Goal: Task Accomplishment & Management: Manage account settings

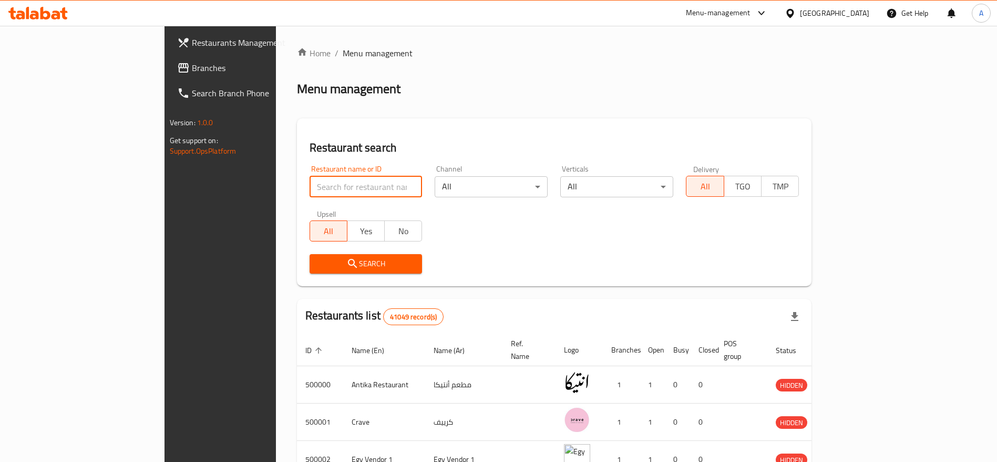
click at [346, 187] on input "search" at bounding box center [366, 186] width 113 height 21
paste input "701623"
type input "701623"
click button "Search" at bounding box center [366, 263] width 113 height 19
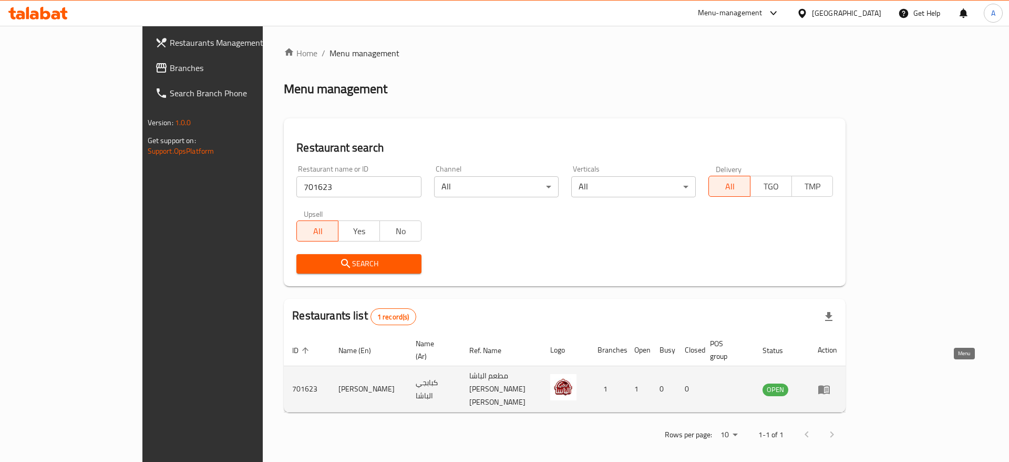
click at [831, 383] on icon "enhanced table" at bounding box center [824, 389] width 13 height 13
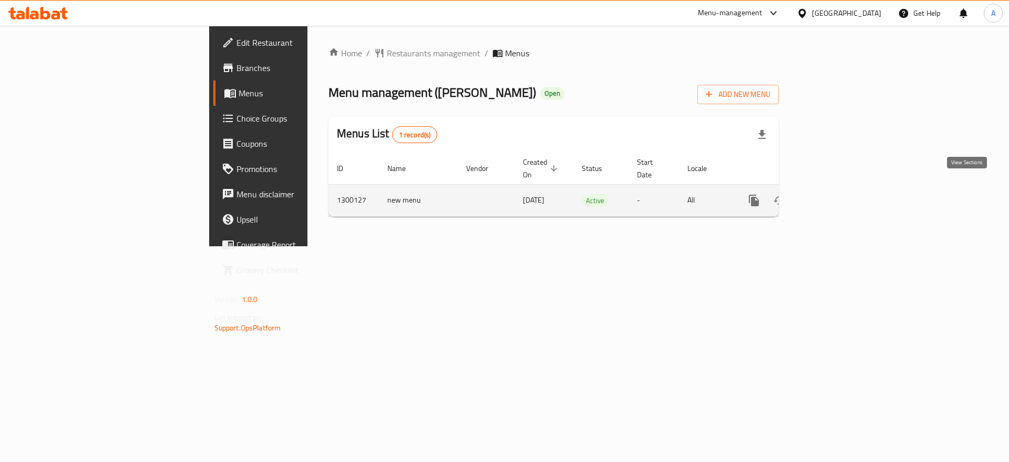
click at [836, 194] on icon "enhanced table" at bounding box center [830, 200] width 13 height 13
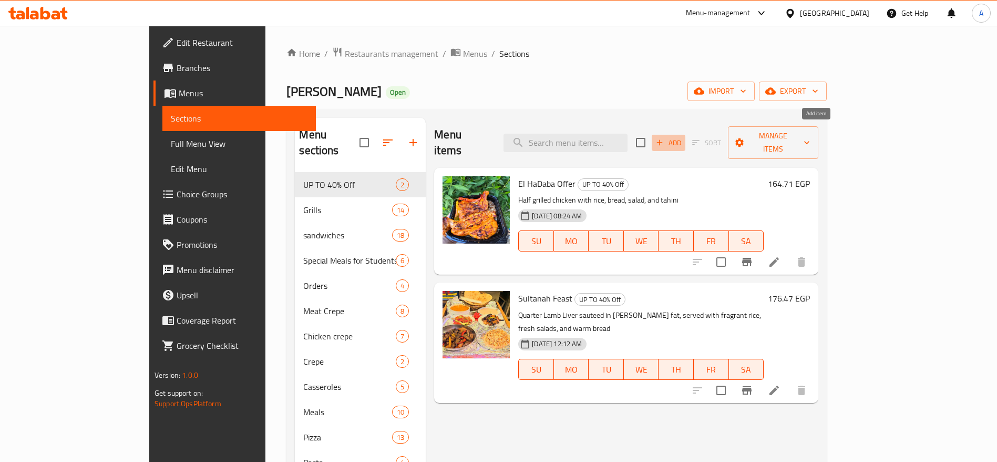
click at [683, 137] on span "Add" at bounding box center [668, 143] width 28 height 12
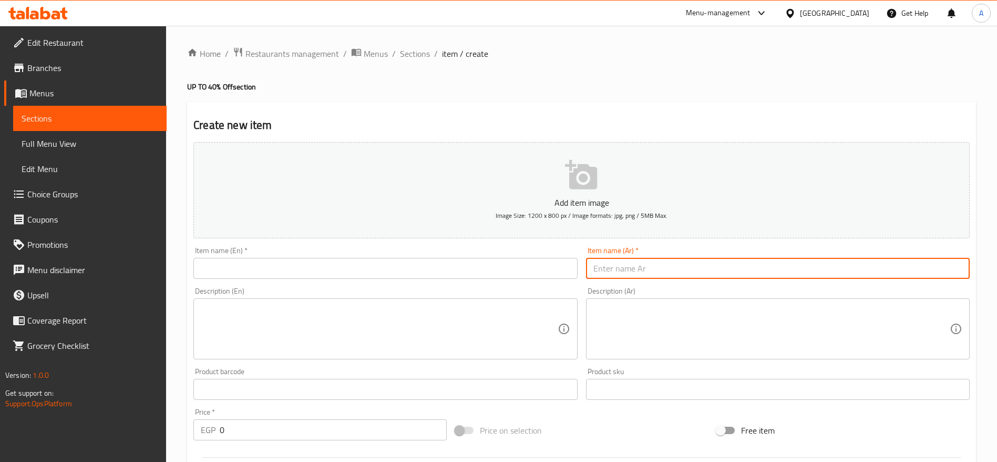
click at [631, 260] on input "text" at bounding box center [778, 268] width 384 height 21
paste input "عرض السعادة من كبابجي الباشا"
click at [655, 270] on input "عرض السعادة من كبابجي الباشا" at bounding box center [778, 268] width 384 height 21
type input "عرض السعادة من كبابجي الباشا"
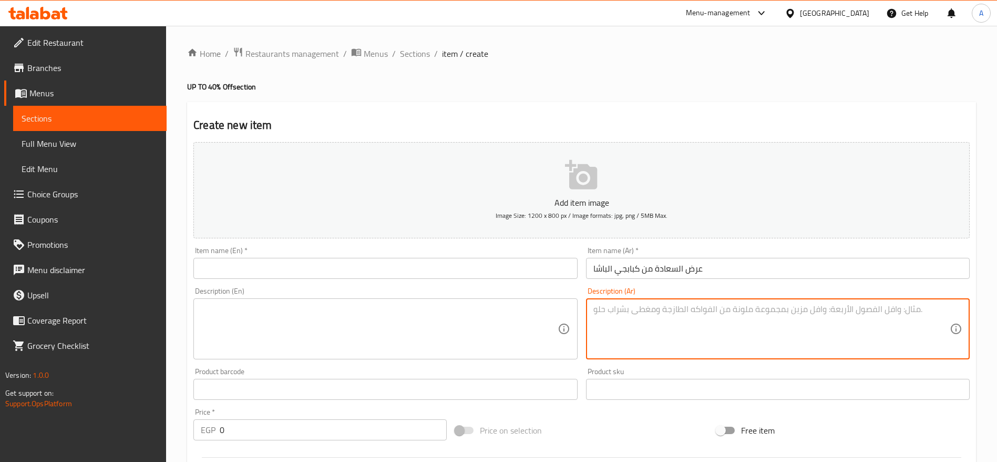
click at [661, 311] on textarea at bounding box center [772, 329] width 356 height 50
paste textarea "استمتع بتجربة طعام لا تُنسى مع عرض السعادة الفاخر! الوجبة تتضمن: 6 قطع دجاج مشو…"
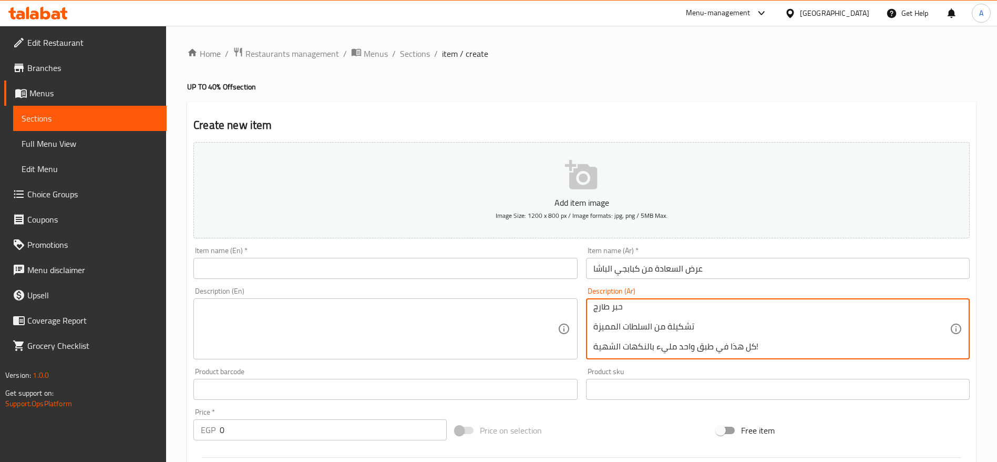
type textarea "استمتع بتجربة طعام لا تُنسى مع عرض السعادة الفاخر! الوجبة تتضمن: 6 قطع دجاج مشو…"
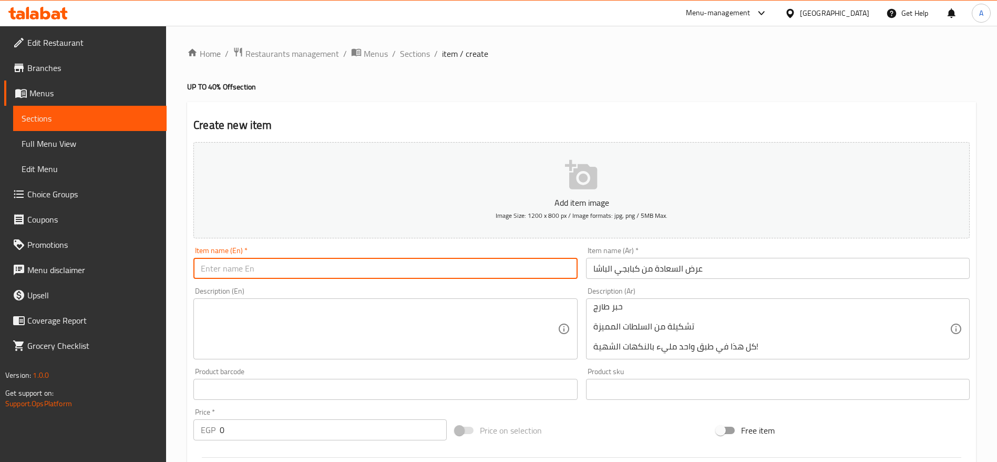
click at [421, 270] on input "text" at bounding box center [385, 268] width 384 height 21
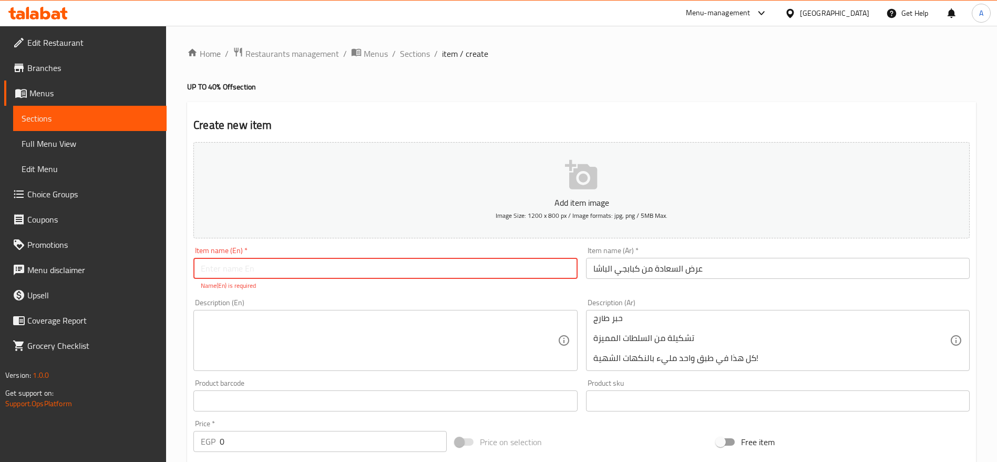
paste input "The Happiness Offer from Kababji El Pasha"
type input "The Happiness Offer from Kababji El Pasha"
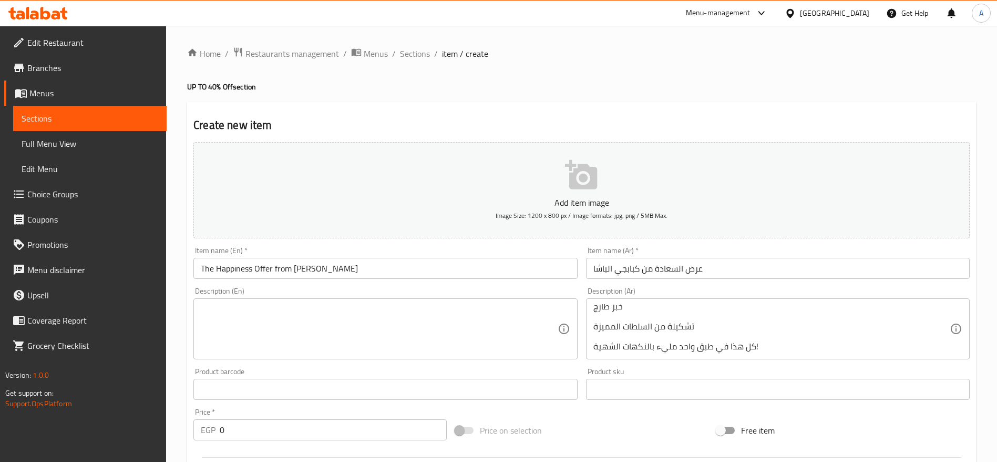
click at [353, 314] on div "Description (En)" at bounding box center [385, 328] width 384 height 61
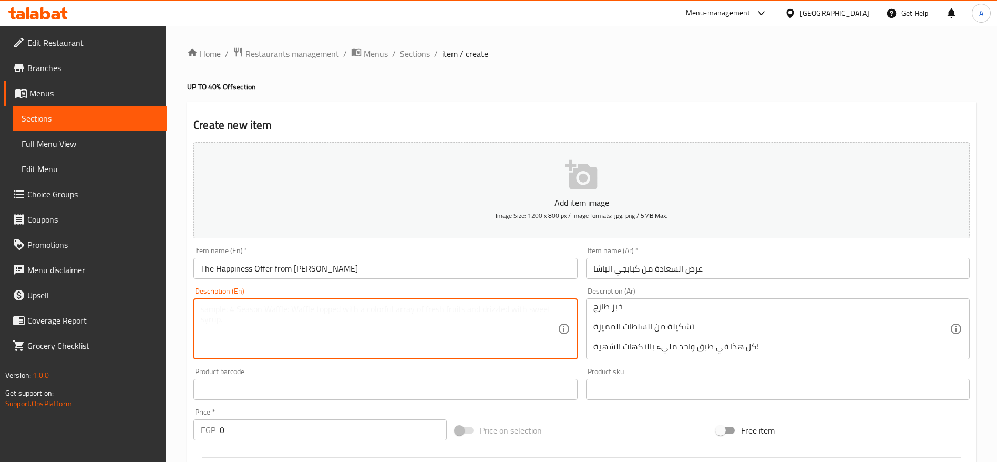
paste textarea "Indulge in an unforgettable meal experience with our luxurious Happiness Offer!…"
type textarea "Indulge in an unforgettable meal experience with our luxurious Happiness Offer!…"
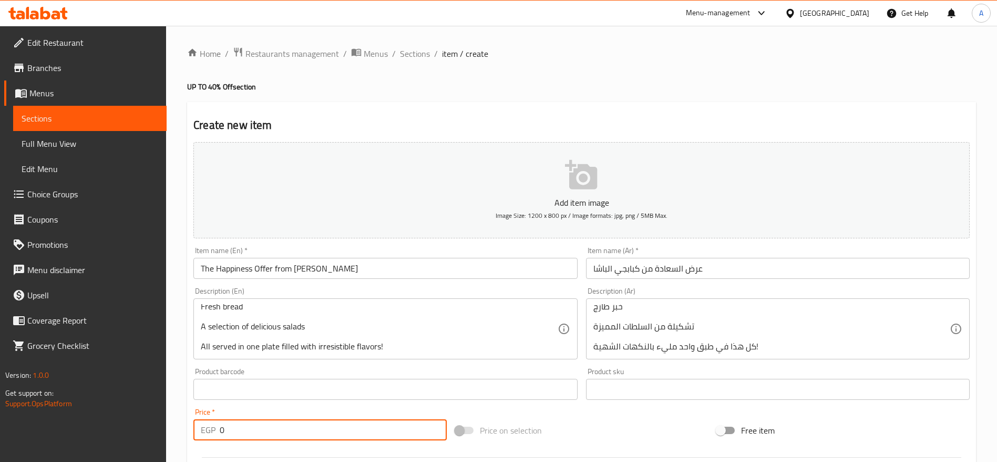
click at [342, 429] on input "0" at bounding box center [333, 429] width 227 height 21
type input "225"
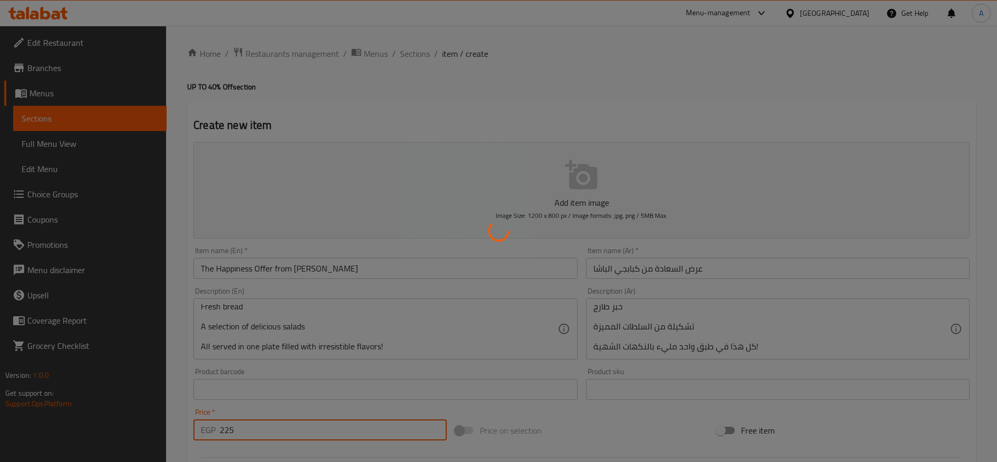
type input "0"
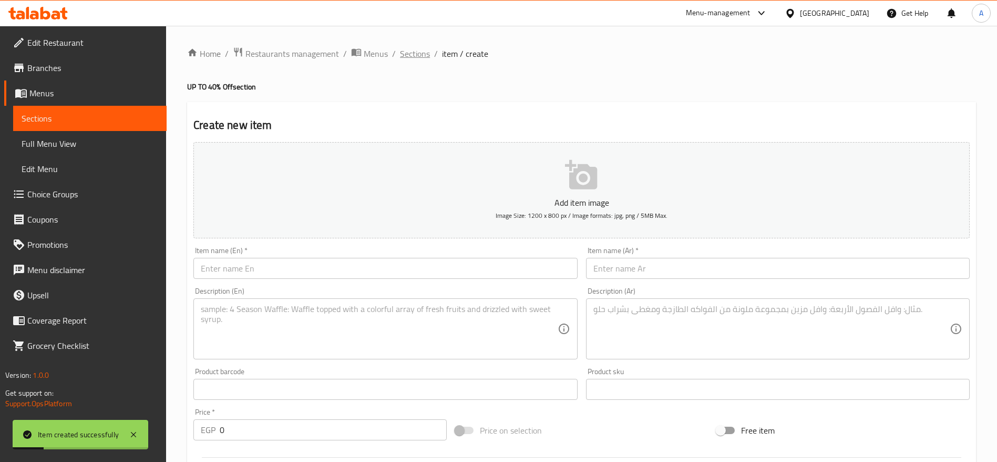
click at [416, 55] on span "Sections" at bounding box center [415, 53] width 30 height 13
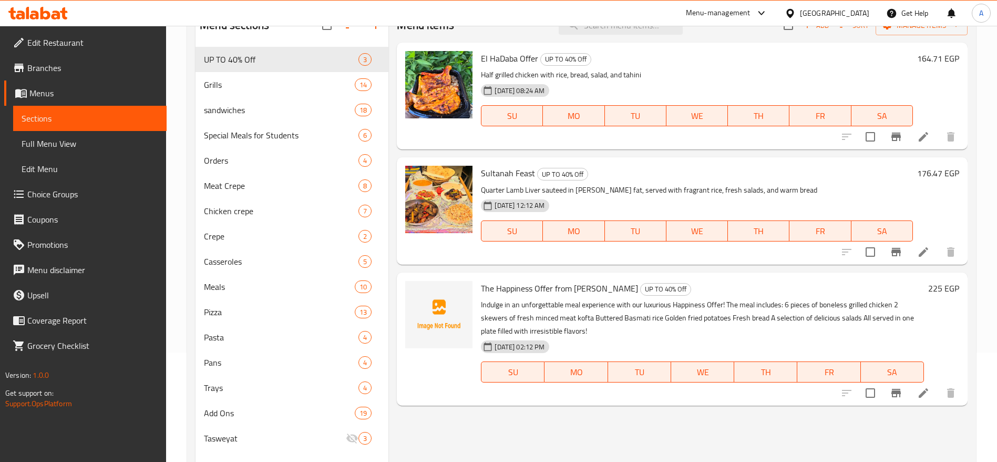
scroll to position [130, 0]
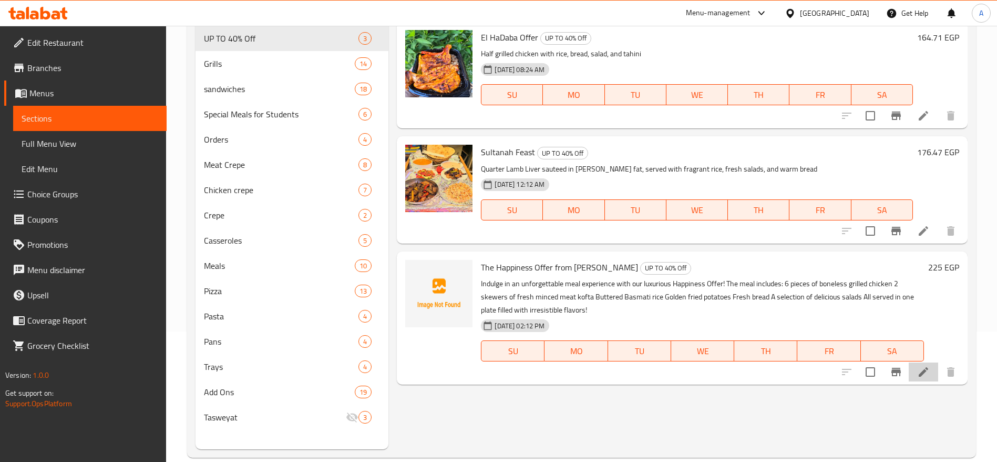
click at [924, 379] on li at bounding box center [923, 371] width 29 height 19
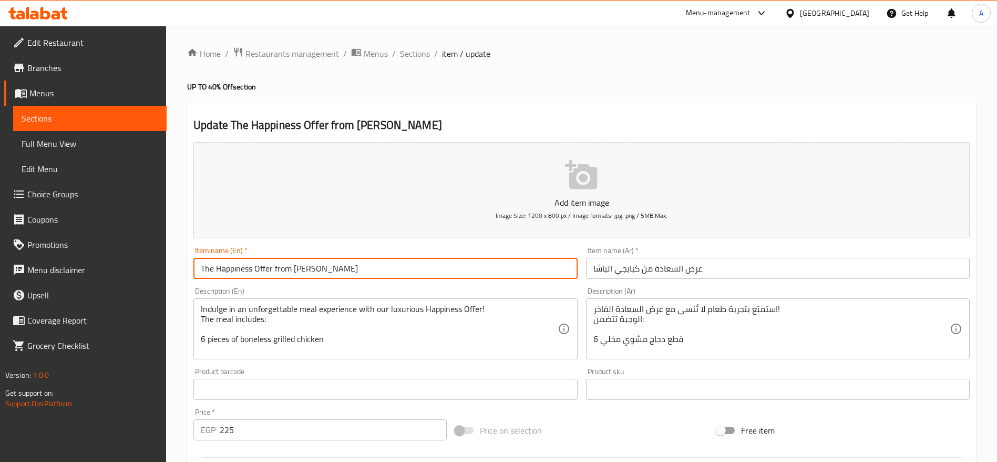
drag, startPoint x: 272, startPoint y: 268, endPoint x: 446, endPoint y: 262, distance: 174.6
click at [446, 262] on input "The Happiness Offer from Kababji El Pasha" at bounding box center [385, 268] width 384 height 21
type input "The Happiness Offer"
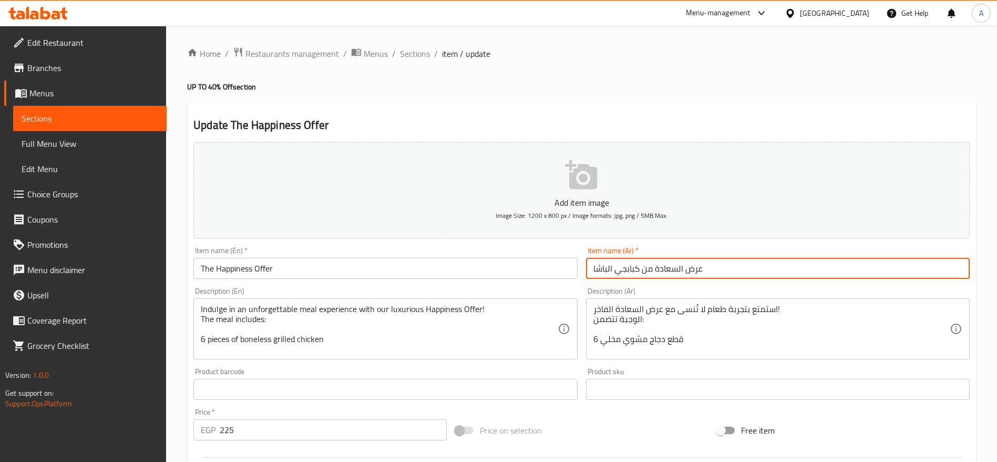
drag, startPoint x: 655, startPoint y: 267, endPoint x: 547, endPoint y: 258, distance: 108.2
click at [547, 258] on div "Add item image Image Size: 1200 x 800 px / Image formats: jpg, png / 5MB Max. I…" at bounding box center [581, 364] width 785 height 453
type input "عرض السعادة"
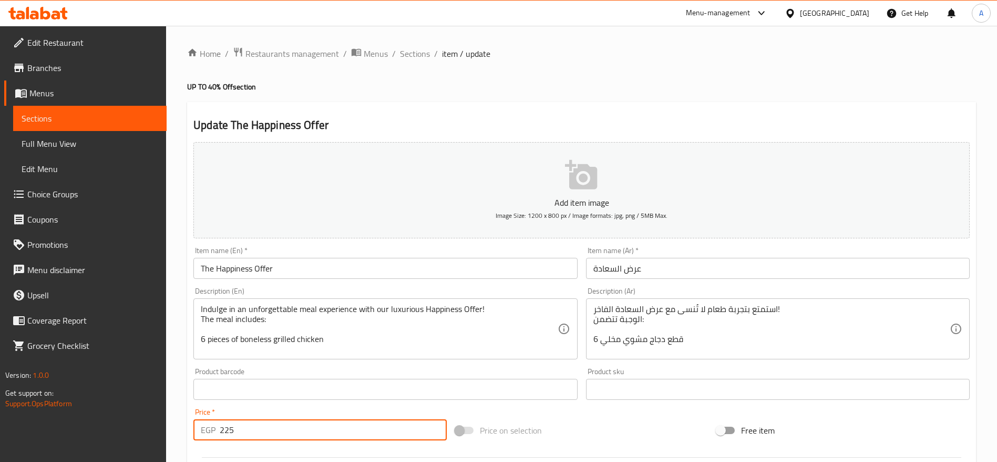
click at [370, 433] on input "225" at bounding box center [333, 429] width 227 height 21
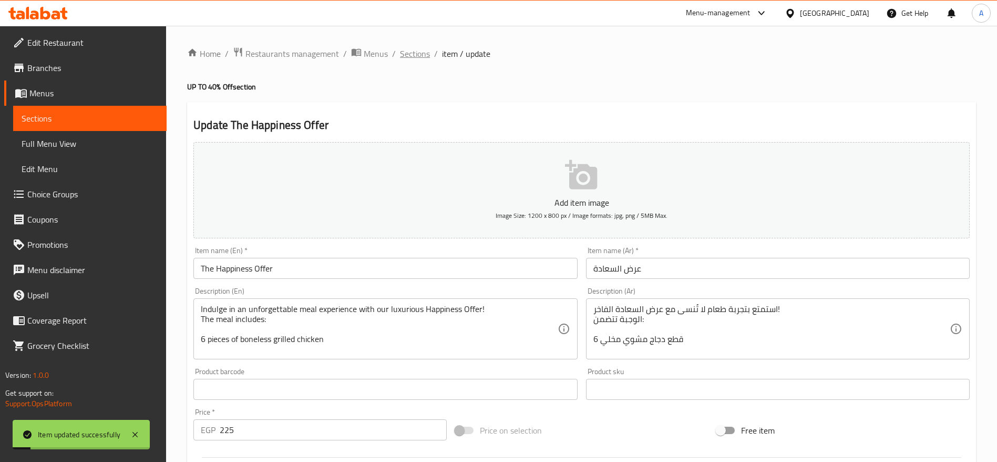
click at [421, 51] on span "Sections" at bounding box center [415, 53] width 30 height 13
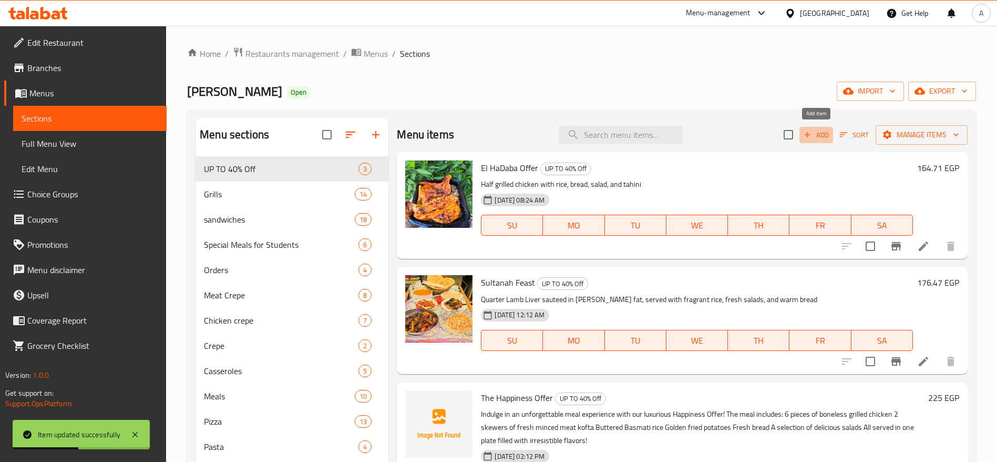
click at [809, 138] on icon "button" at bounding box center [807, 134] width 9 height 9
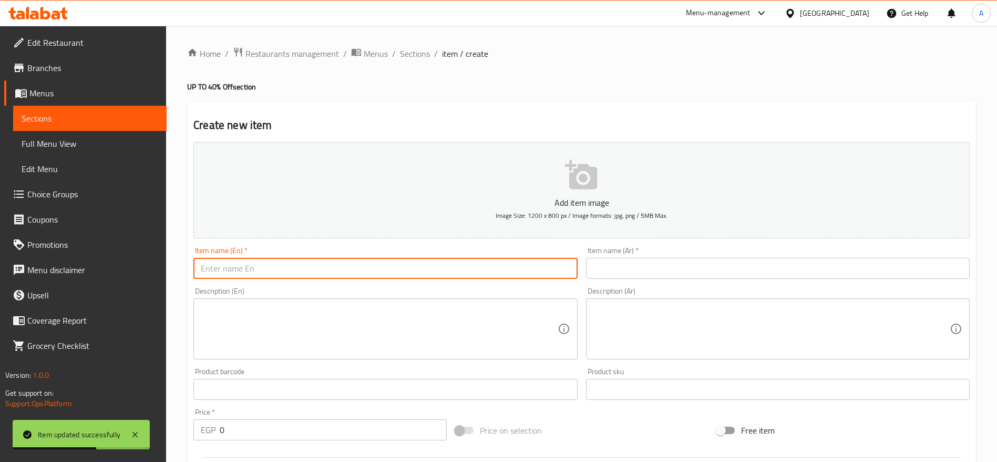
click at [473, 272] on input "text" at bounding box center [385, 268] width 384 height 21
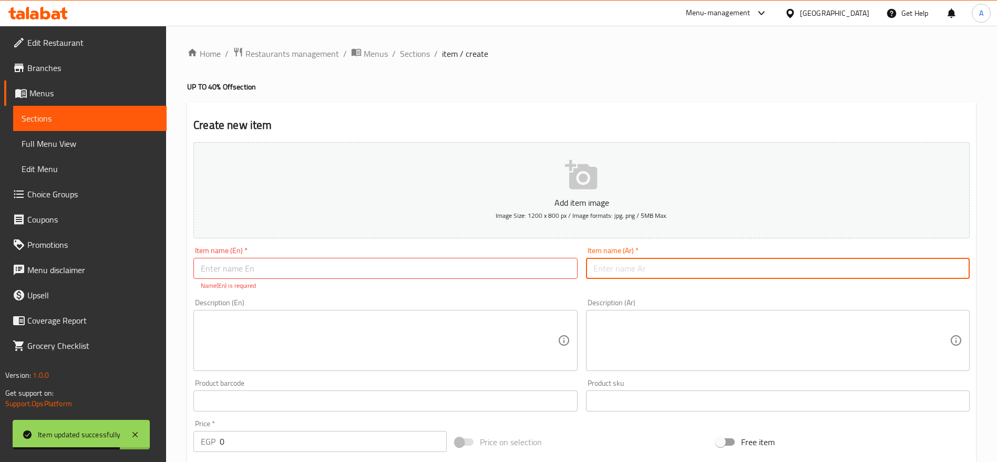
paste input "ربع فراخ ورك واحد حووش"
click at [610, 271] on input "ربع فراخ ورك واحد حووش" at bounding box center [778, 268] width 384 height 21
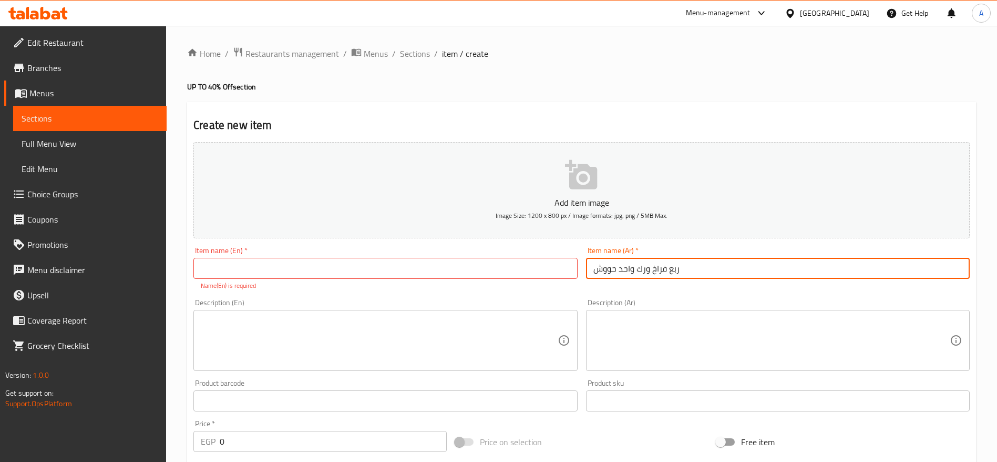
click at [633, 268] on input "ربع فراخ ورك واحد حووش" at bounding box center [778, 268] width 384 height 21
click at [607, 265] on input "ربع فراخ ورك وواحد حووش" at bounding box center [778, 268] width 384 height 21
click at [698, 272] on input "ربع فراخ ورك وواحد حواوشي" at bounding box center [778, 268] width 384 height 21
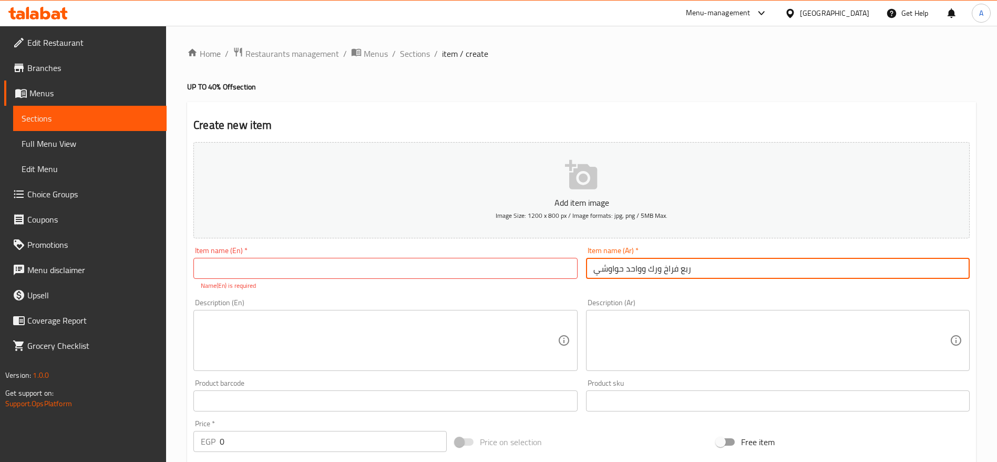
type input "ربع فراخ ورك وواحد حواوشي"
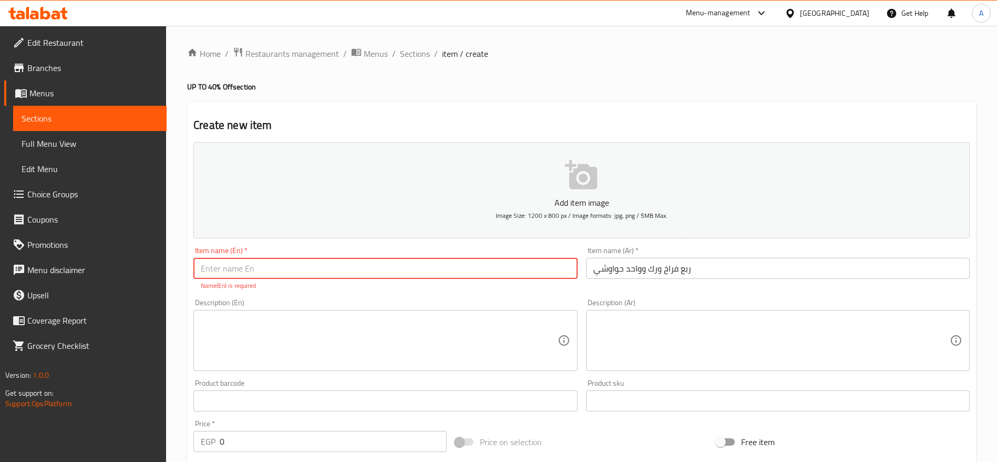
click at [512, 260] on input "text" at bounding box center [385, 268] width 384 height 21
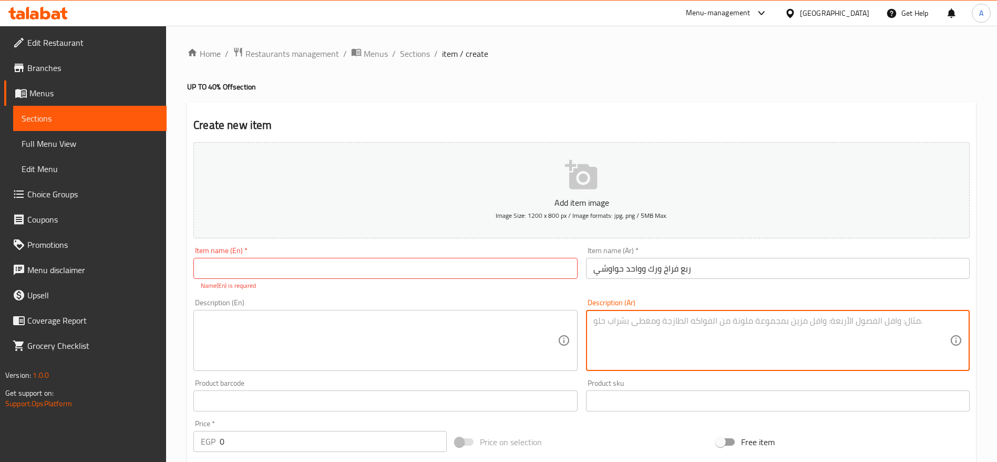
click at [640, 329] on textarea at bounding box center [772, 340] width 356 height 50
paste textarea "استمتع بأفضل نكهات الشوي مع وجبة لذيذة ومتوازنة. الوجبة تتضمن: ربع دجاجة مشوية …"
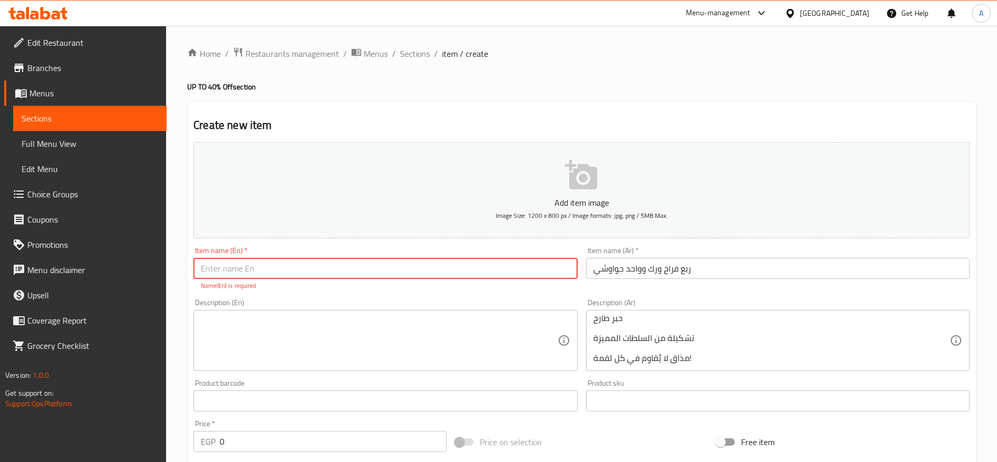
click at [497, 273] on input "text" at bounding box center [385, 268] width 384 height 21
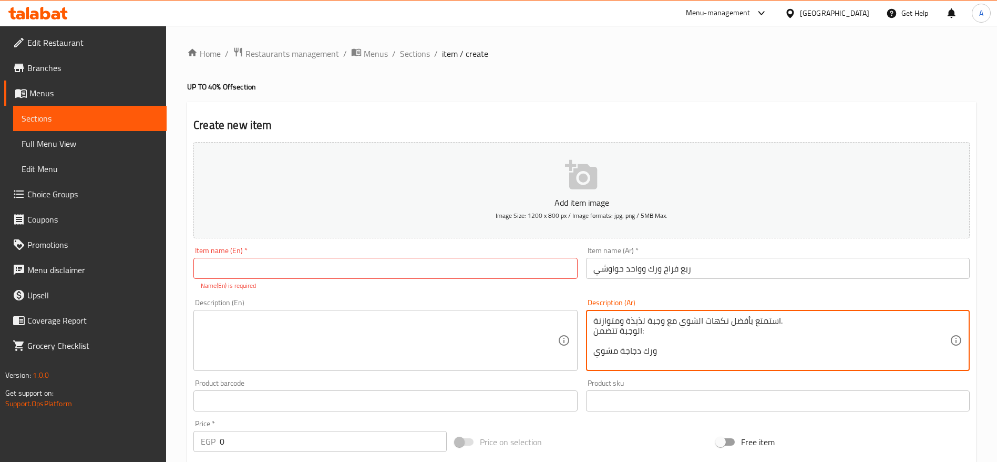
scroll to position [9, 0]
click at [693, 342] on textarea "استمتع بأفضل نكهات الشوي مع وجبة لذيذة ومتوازنة. الوجبة تتضمن: ورك دجاجة مشوي ر…" at bounding box center [772, 340] width 356 height 50
paste textarea "جربة نكهات فريدة ومميزة مع هذه الوجبة الشهية. الوجبة تتضمن: ربع دجاجة مشوية ورك…"
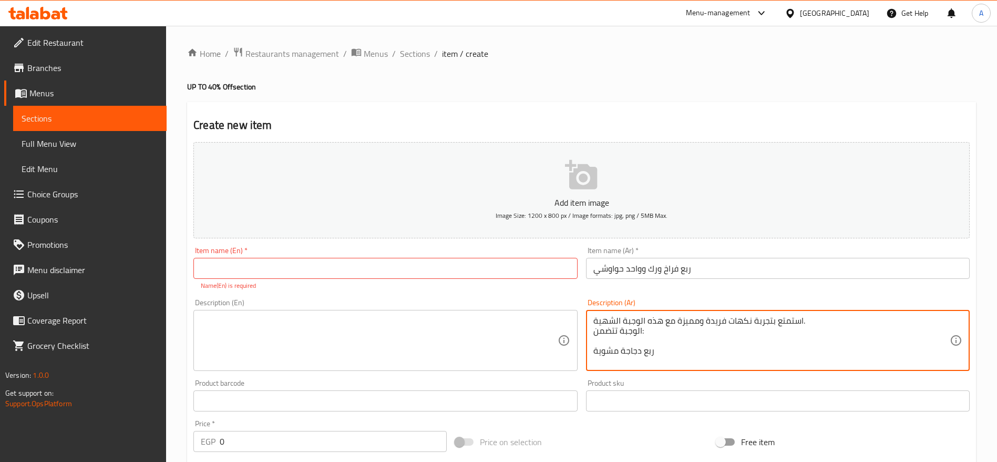
click at [669, 346] on textarea "استمتع بتجربة نكهات فريدة ومميزة مع هذه الوجبة الشهية. الوجبة تتضمن: ربع دجاجة …" at bounding box center [772, 340] width 356 height 50
type textarea "استمتع بتجربة نكهات فريدة ومميزة مع هذه الوجبة الشهية. الوجبة تتضمن: ورك دجاجة …"
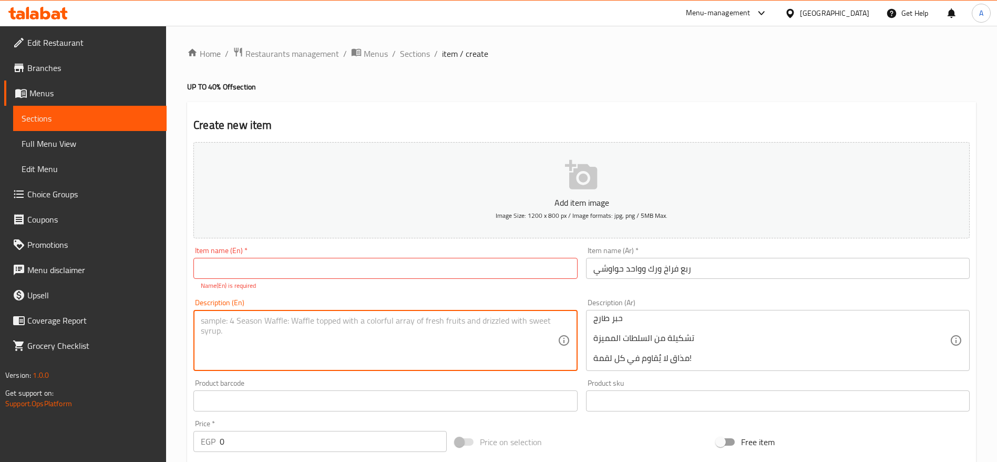
click at [346, 324] on textarea at bounding box center [379, 340] width 356 height 50
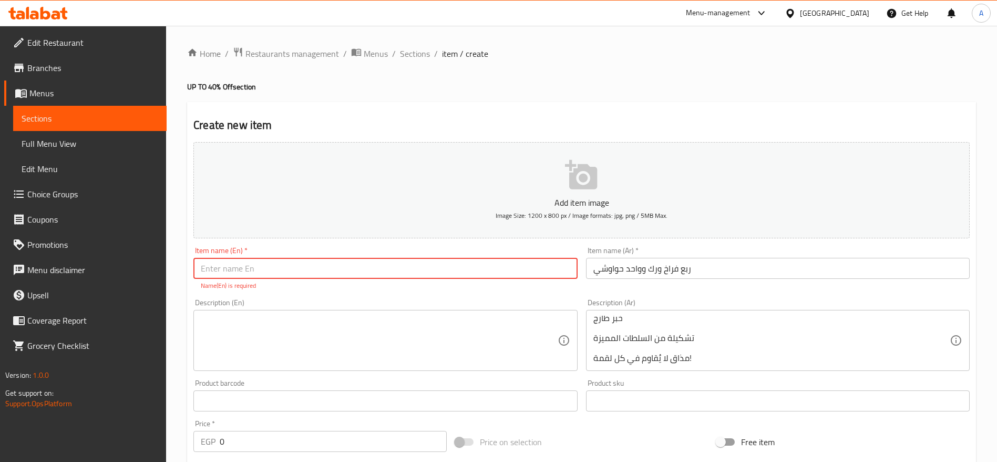
click at [412, 270] on input "text" at bounding box center [385, 268] width 384 height 21
paste input "Quarter Chicken, One Grilled Leg, and Hawawshi"
type input "Quarter Chicken and One Hawawshi"
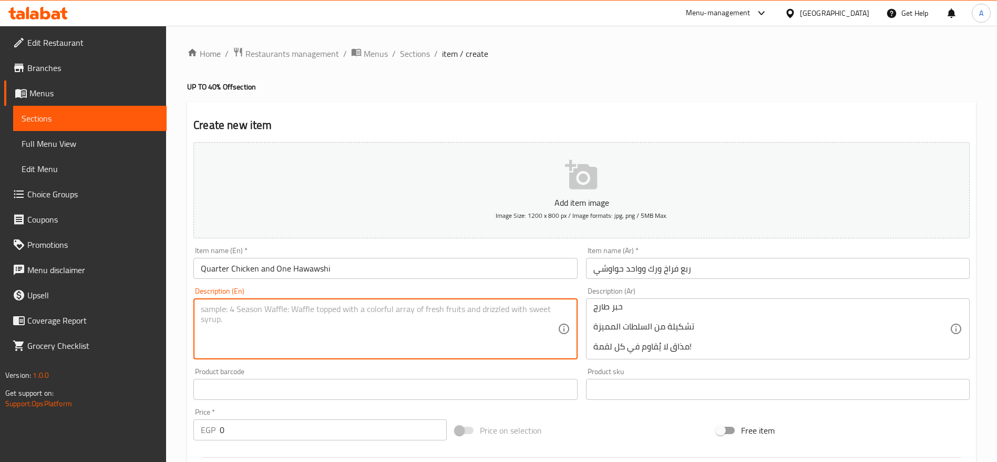
click at [290, 322] on textarea at bounding box center [379, 329] width 356 height 50
paste textarea "Enjoy a unique and flavorful experience with this delicious meal. The meal incl…"
click at [273, 308] on textarea "Enjoy a unique and flavorful experience with this delicious meal. The meal incl…" at bounding box center [379, 329] width 356 height 50
click at [278, 333] on textarea "Enjoy a unique and flavorful experience with this delicious meal. The meal incl…" at bounding box center [379, 329] width 356 height 50
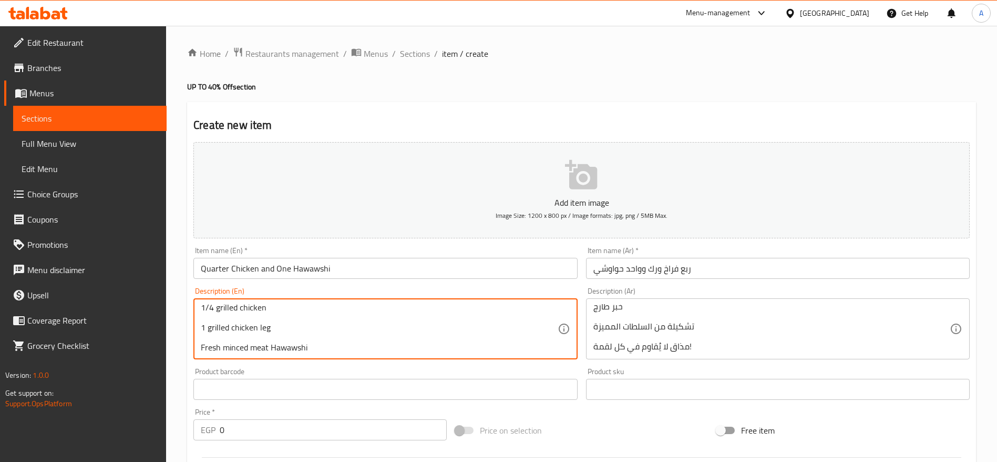
click at [278, 333] on textarea "Enjoy a unique and flavorful experience with this delicious meal. The meal incl…" at bounding box center [379, 329] width 356 height 50
click at [271, 324] on textarea "Enjoy a unique and flavorful experience with this delicious meal. The meal incl…" at bounding box center [379, 329] width 356 height 50
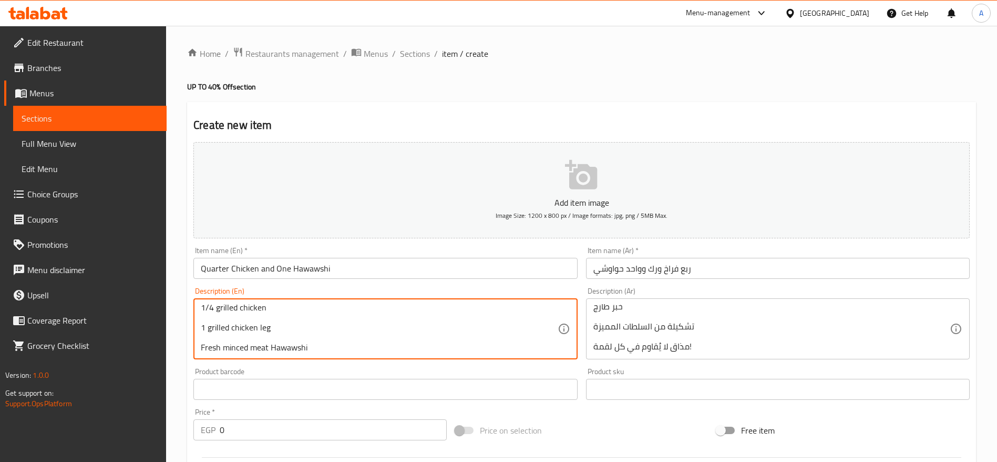
click at [275, 313] on textarea "Enjoy a unique and flavorful experience with this delicious meal. The meal incl…" at bounding box center [379, 329] width 356 height 50
type textarea "Enjoy a unique and flavorful experience with this delicious meal. The meal incl…"
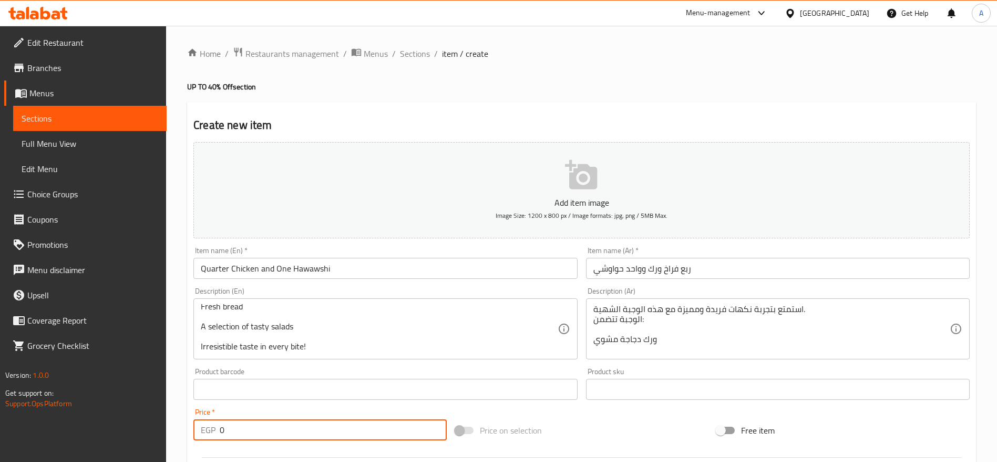
click at [409, 432] on input "0" at bounding box center [333, 429] width 227 height 21
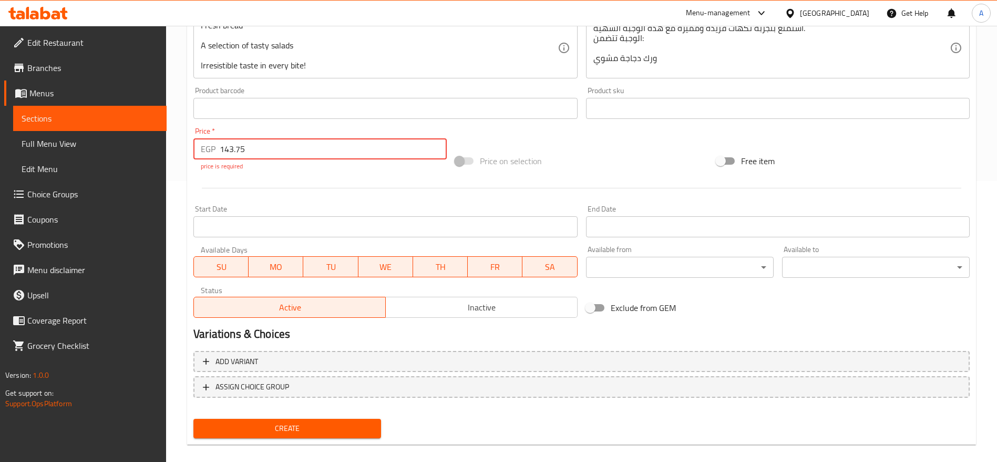
scroll to position [293, 0]
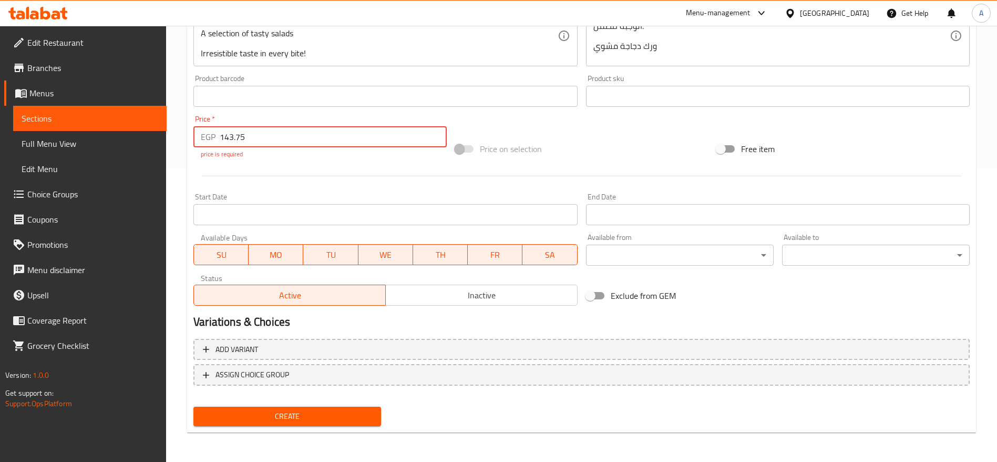
type input "143.75"
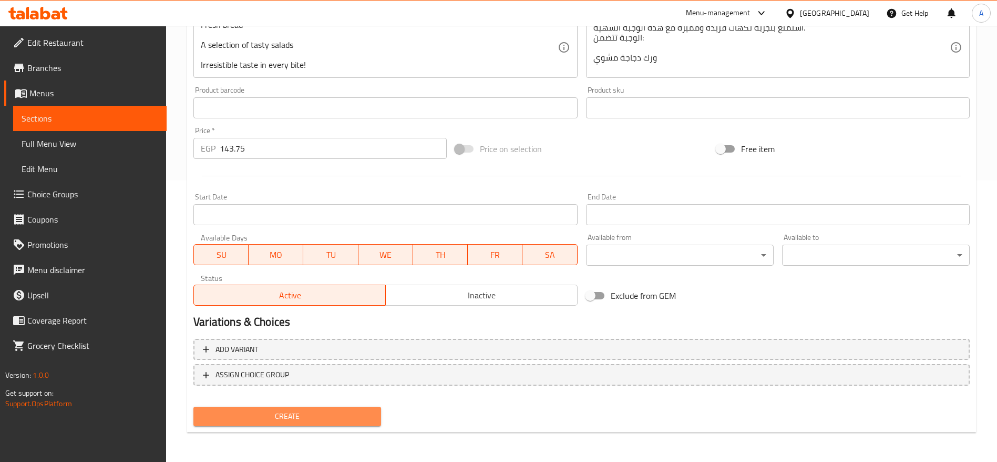
scroll to position [281, 0]
click at [284, 417] on span "Create" at bounding box center [287, 416] width 171 height 13
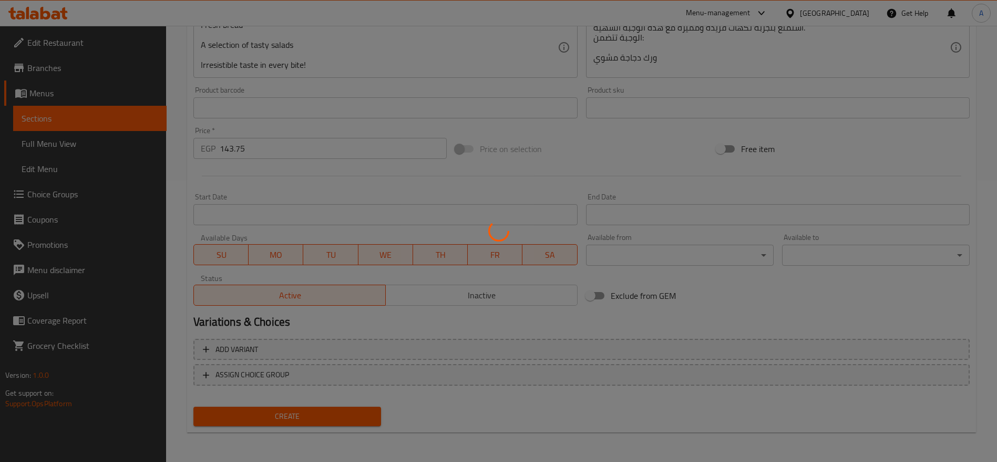
type input "0"
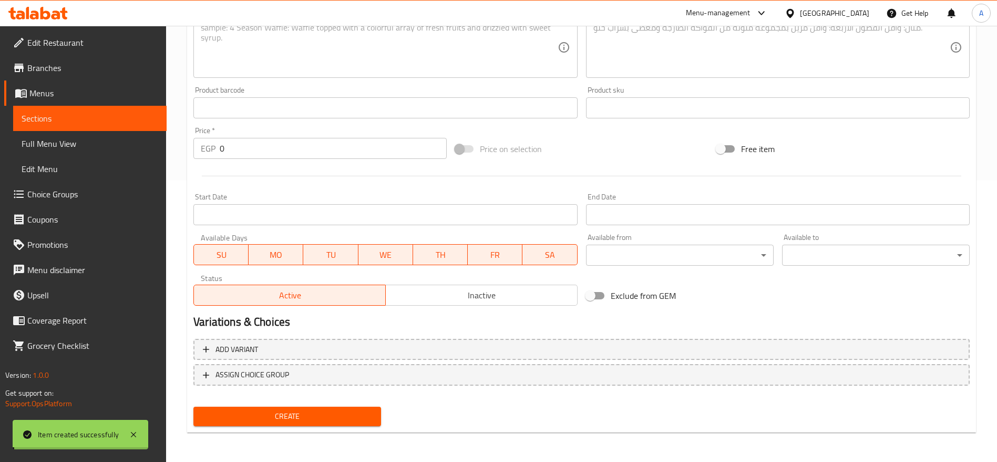
scroll to position [0, 0]
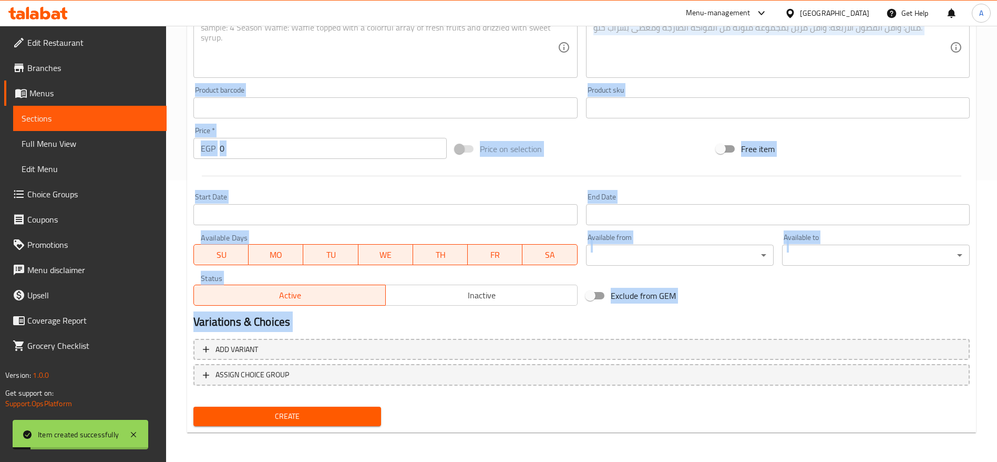
drag, startPoint x: 997, startPoint y: 348, endPoint x: 1007, endPoint y: 70, distance: 278.3
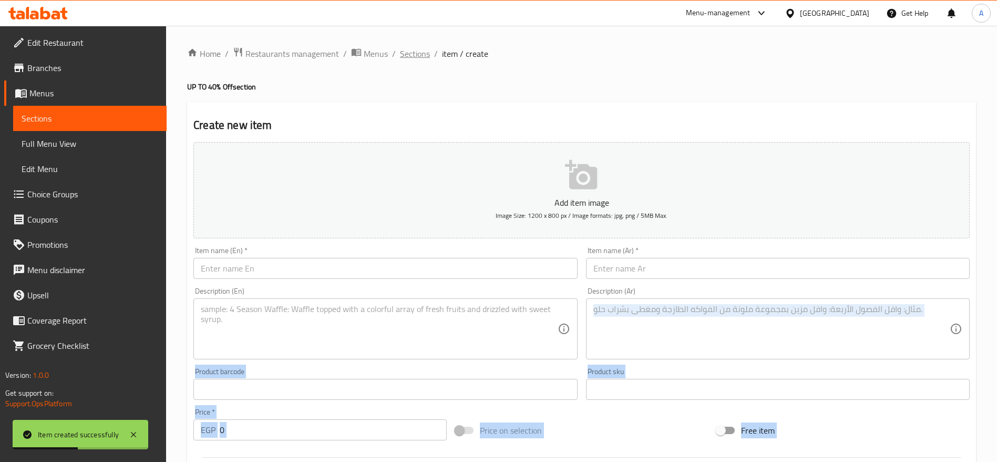
click at [413, 58] on span "Sections" at bounding box center [415, 53] width 30 height 13
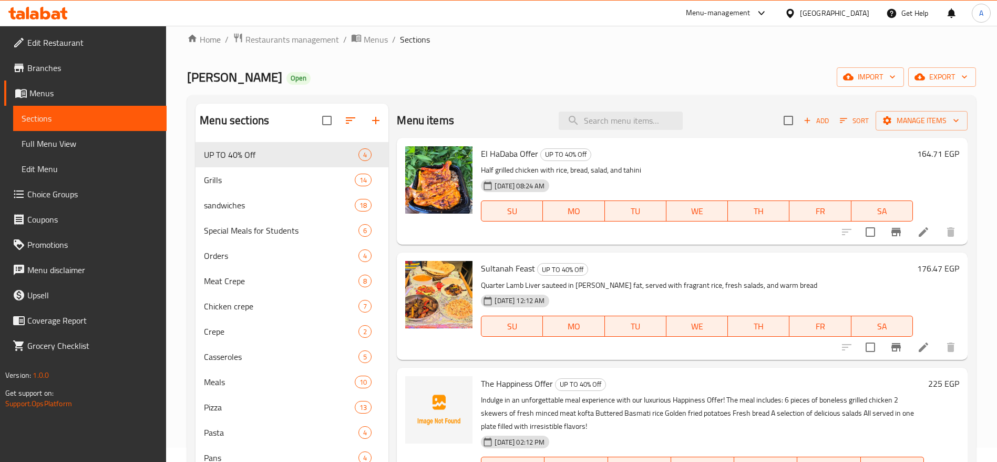
scroll to position [11, 0]
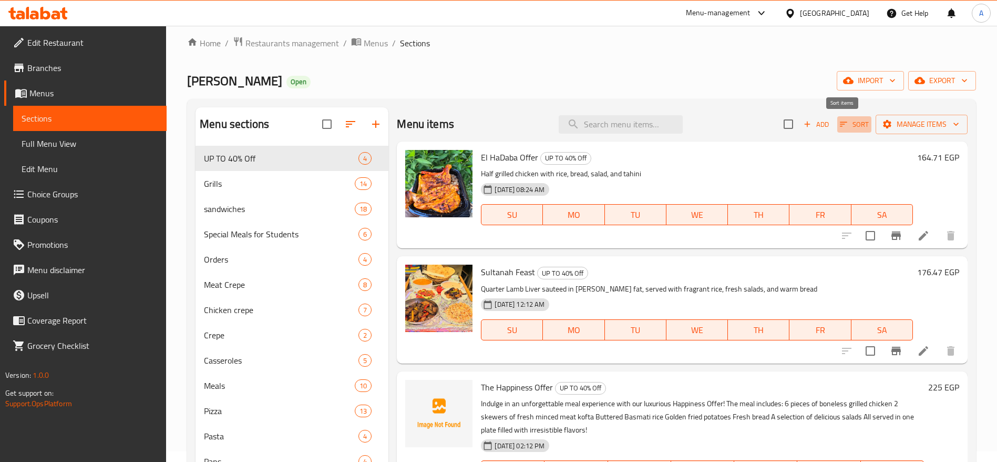
click at [837, 125] on button "Sort" at bounding box center [854, 124] width 34 height 16
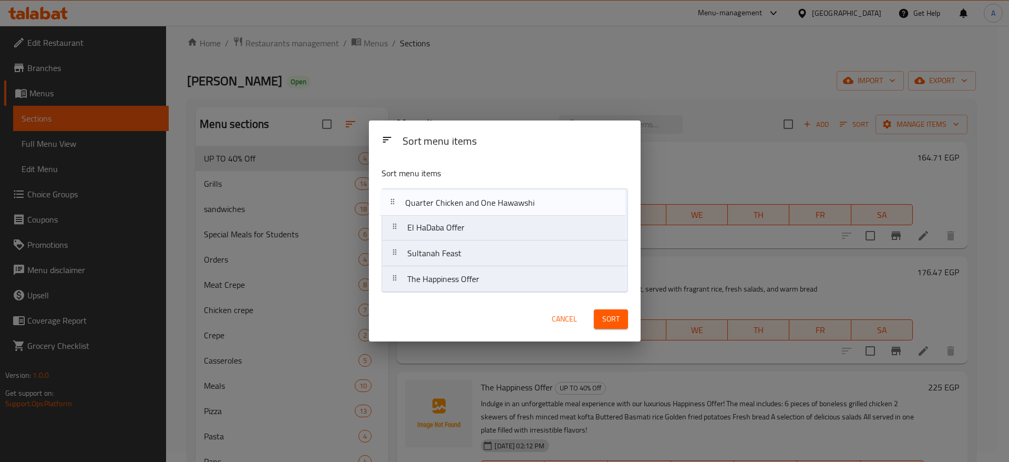
drag, startPoint x: 398, startPoint y: 282, endPoint x: 395, endPoint y: 203, distance: 79.4
click at [395, 203] on nav "El HaDaba Offer Sultanah Feast The Happiness Offer Quarter Chicken and One Hawa…" at bounding box center [505, 240] width 247 height 104
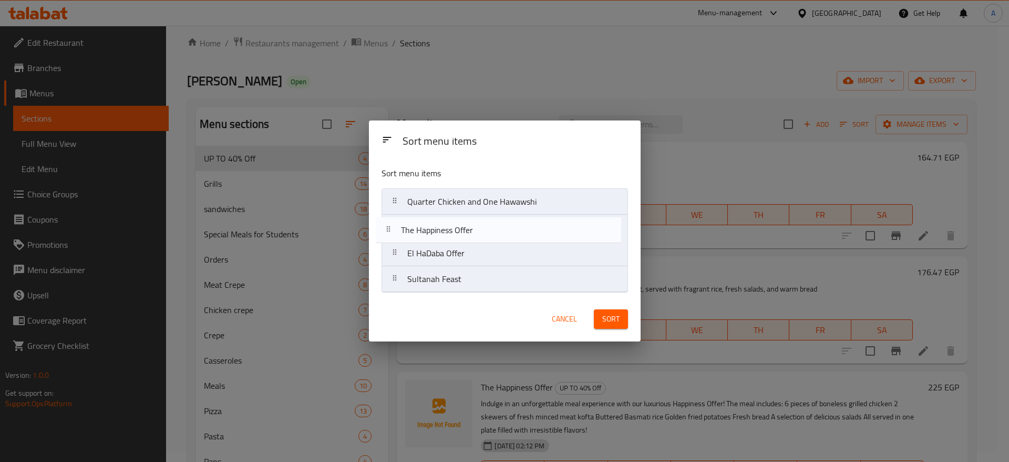
drag, startPoint x: 394, startPoint y: 281, endPoint x: 387, endPoint y: 228, distance: 53.5
click at [387, 228] on nav "Quarter Chicken and One Hawawshi El HaDaba Offer Sultanah Feast The Happiness O…" at bounding box center [505, 240] width 247 height 104
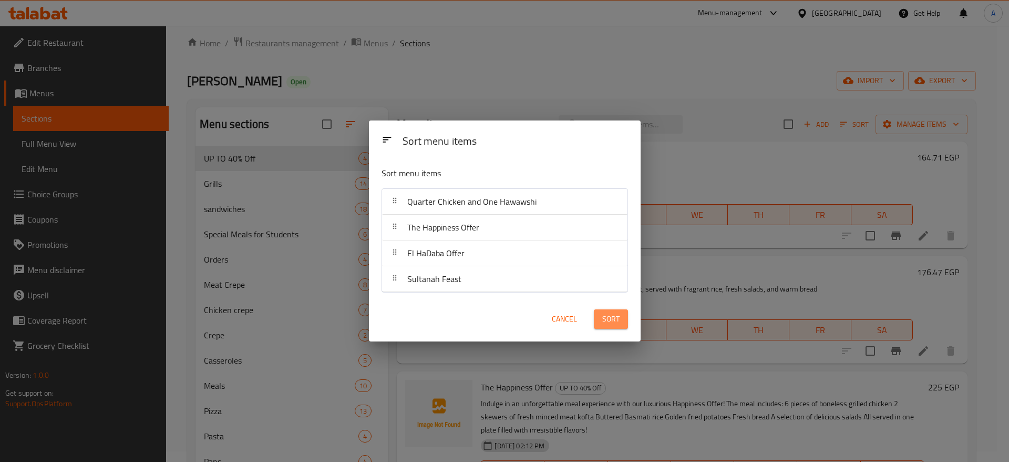
click at [610, 319] on span "Sort" at bounding box center [610, 318] width 17 height 13
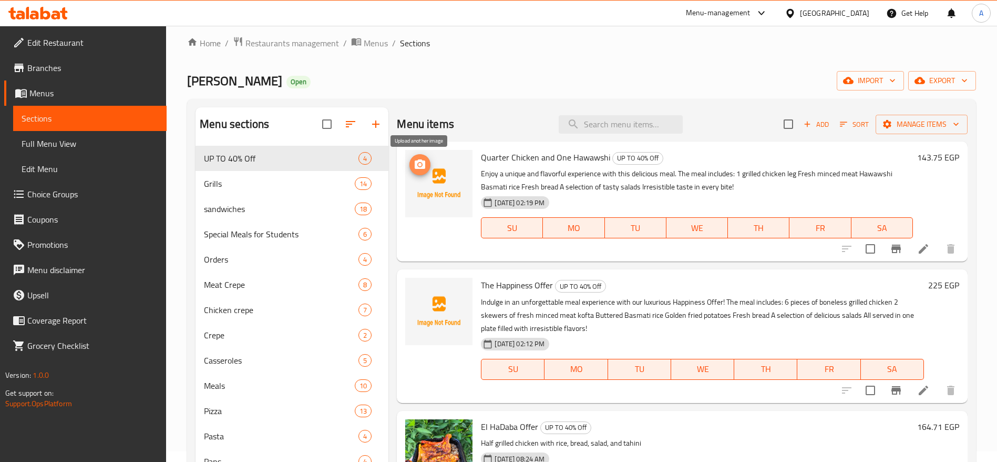
click at [423, 167] on icon "upload picture" at bounding box center [420, 163] width 11 height 9
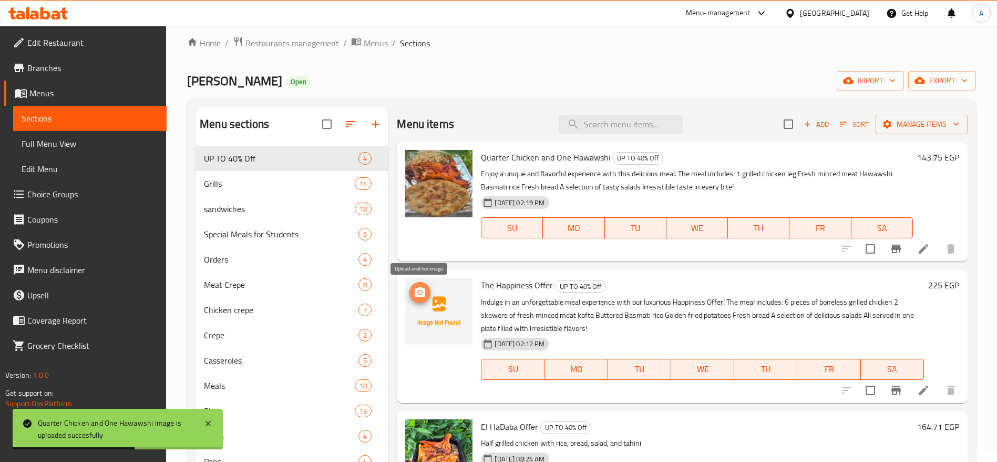
click at [417, 298] on icon "upload picture" at bounding box center [420, 292] width 13 height 13
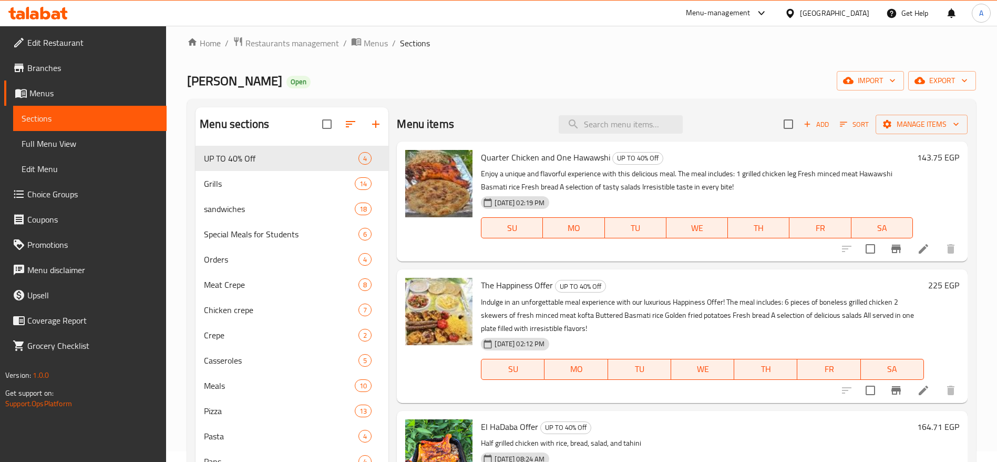
click at [62, 19] on icon at bounding box center [37, 13] width 59 height 13
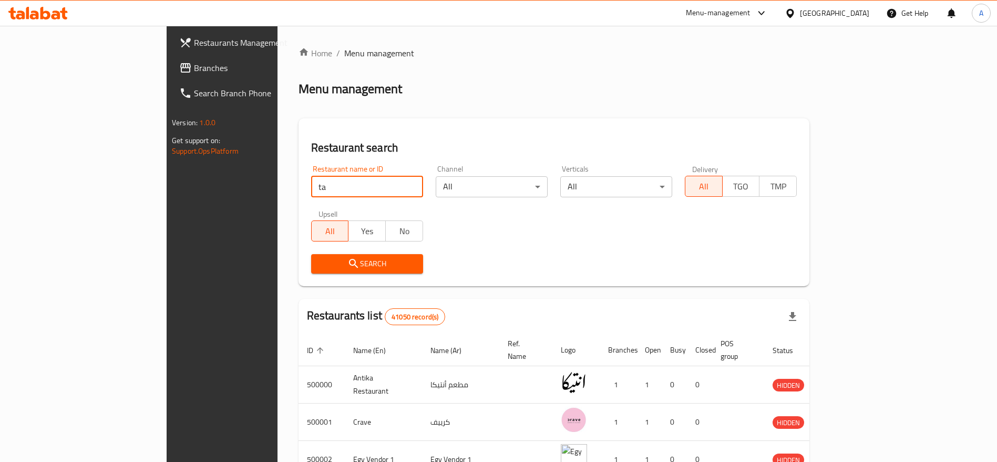
type input "t"
type input "m"
paste input "701623"
type input "701623"
click button "Search" at bounding box center [367, 263] width 112 height 19
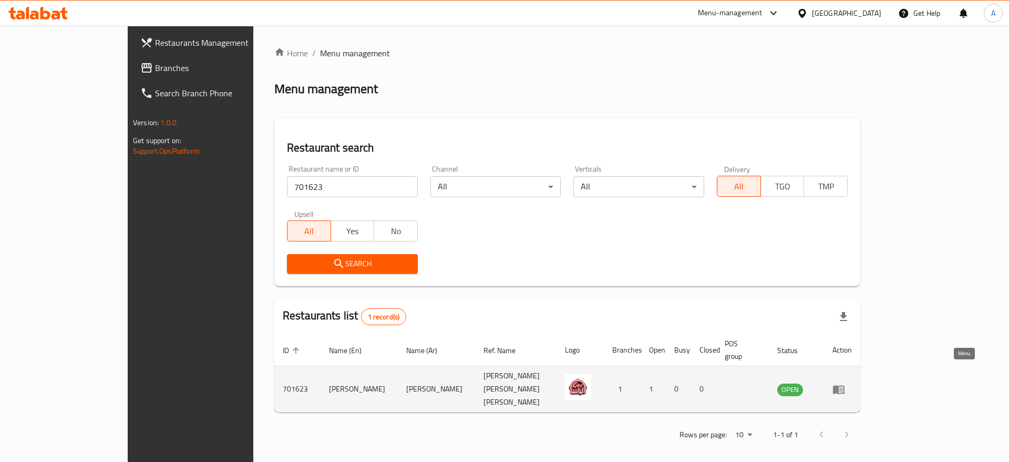
click at [845, 385] on icon "enhanced table" at bounding box center [839, 389] width 12 height 9
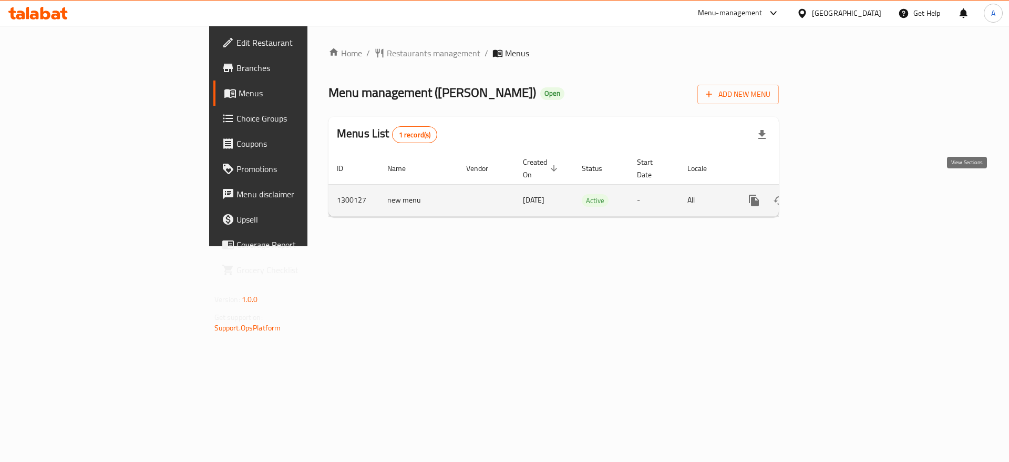
click at [836, 194] on icon "enhanced table" at bounding box center [830, 200] width 13 height 13
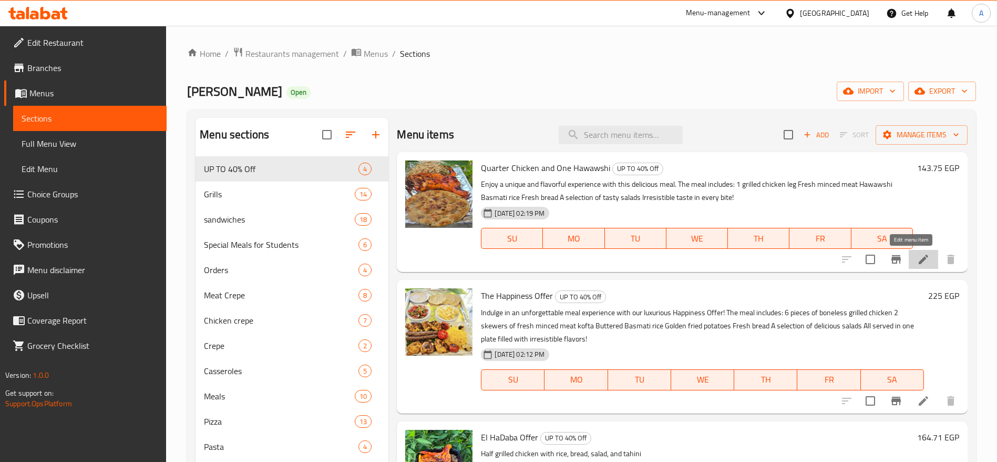
click at [917, 264] on icon at bounding box center [923, 259] width 13 height 13
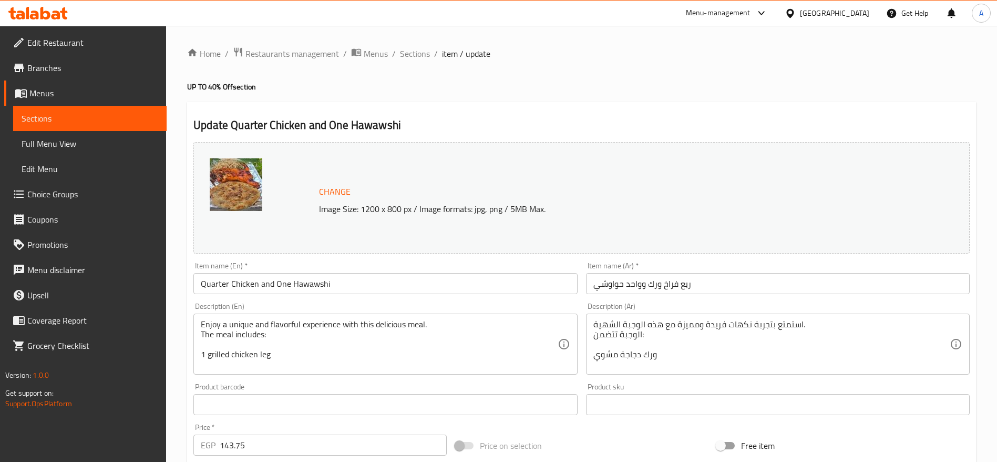
click at [296, 446] on input "143.75" at bounding box center [333, 444] width 227 height 21
paste input "35.2941176470588"
type input "135.2941176470588"
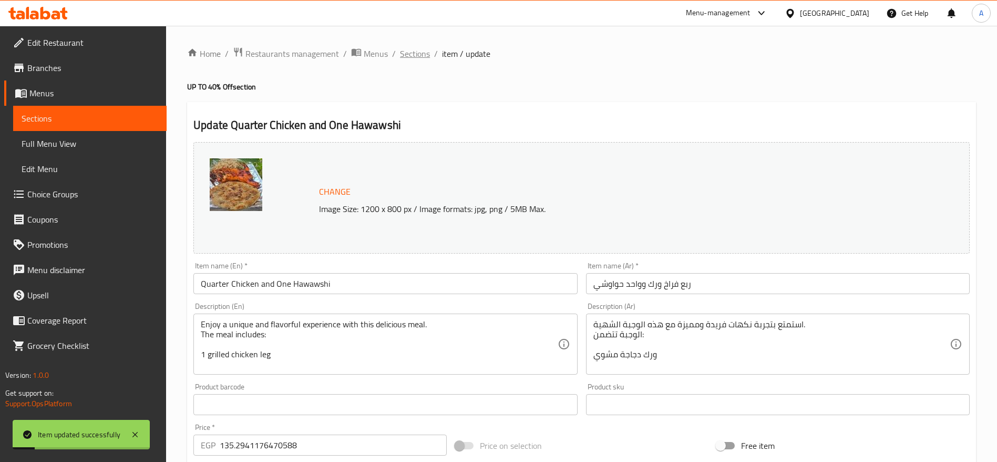
click at [419, 54] on span "Sections" at bounding box center [415, 53] width 30 height 13
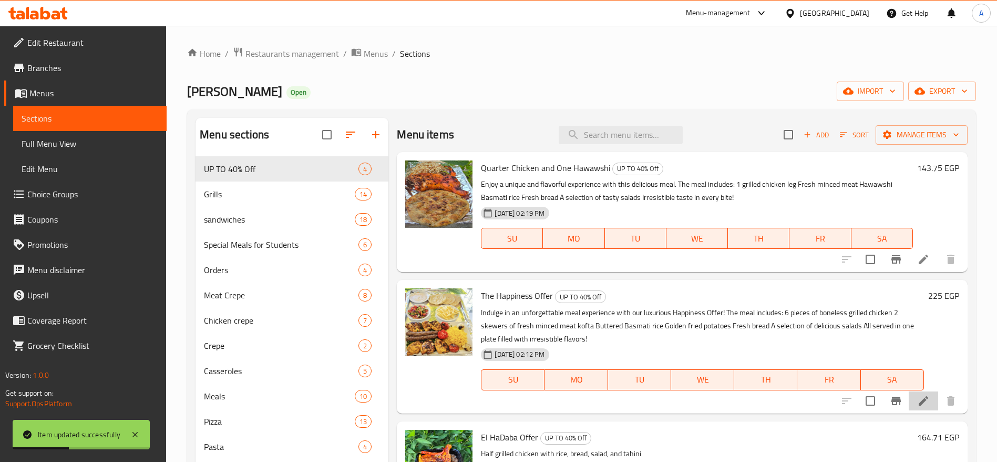
click at [909, 405] on li at bounding box center [923, 400] width 29 height 19
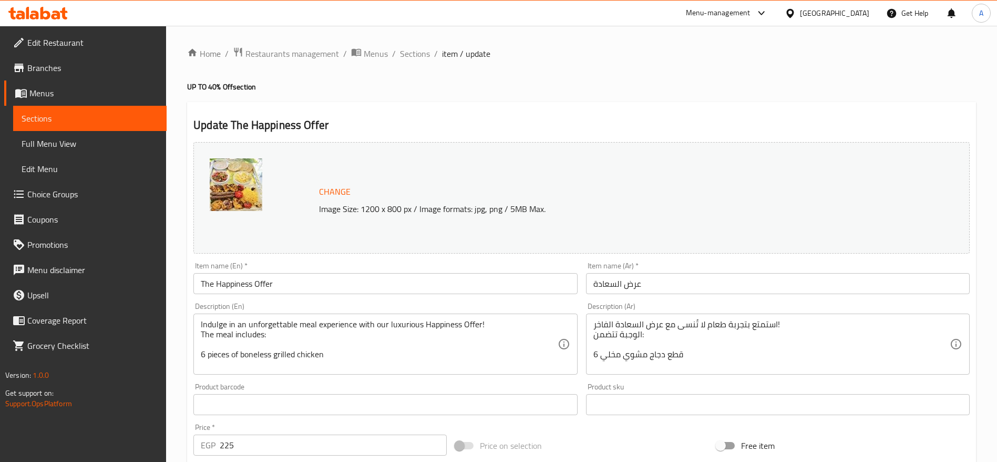
click at [268, 452] on input "225" at bounding box center [333, 444] width 227 height 21
paste input "11.7647058823529"
type input "211.7647058823529"
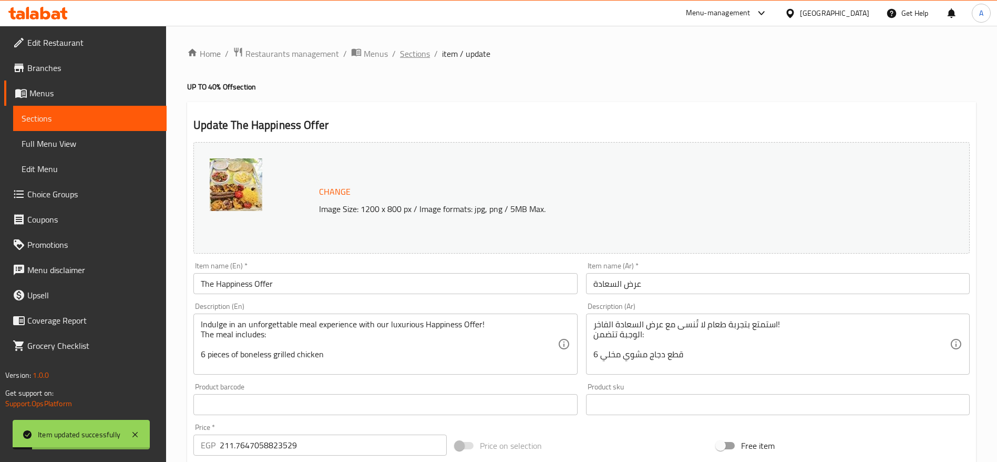
click at [414, 54] on span "Sections" at bounding box center [415, 53] width 30 height 13
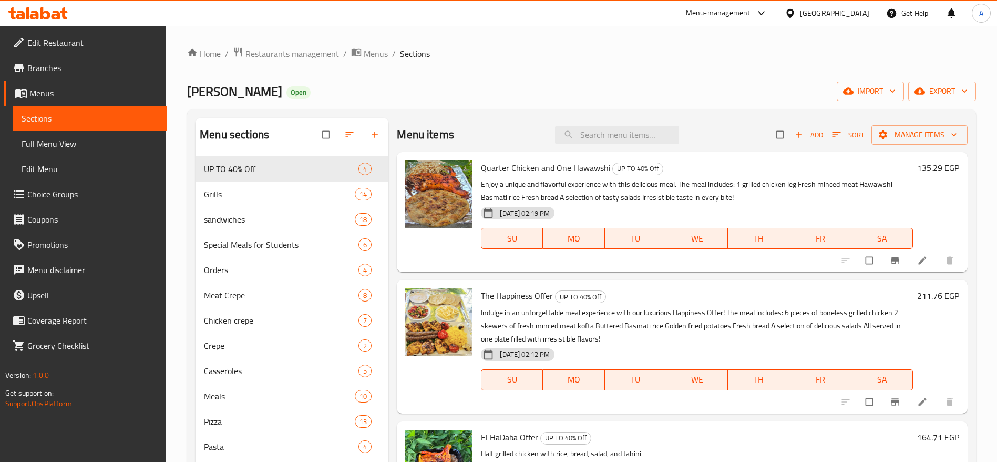
click at [44, 8] on icon at bounding box center [37, 13] width 59 height 13
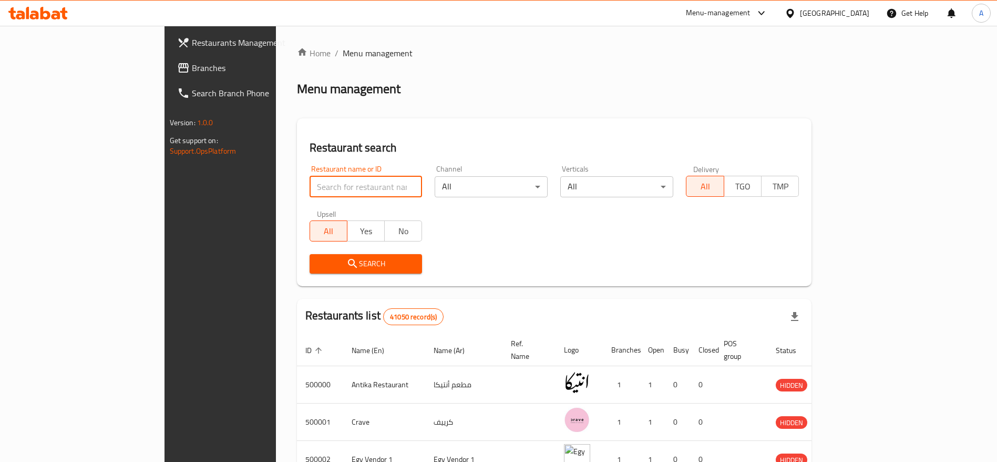
click at [349, 184] on input "search" at bounding box center [366, 186] width 113 height 21
paste input "701781"
type input "701781"
click button "Search" at bounding box center [366, 263] width 113 height 19
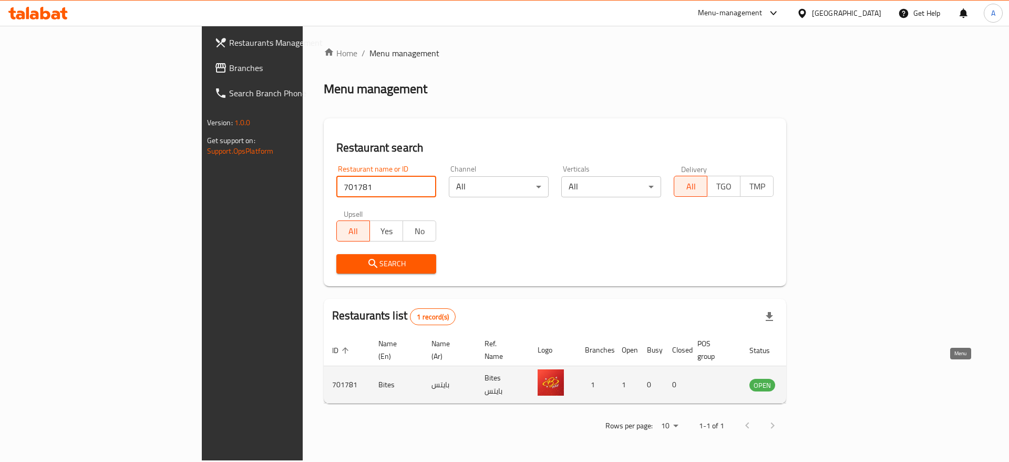
click at [817, 381] on icon "enhanced table" at bounding box center [811, 385] width 12 height 9
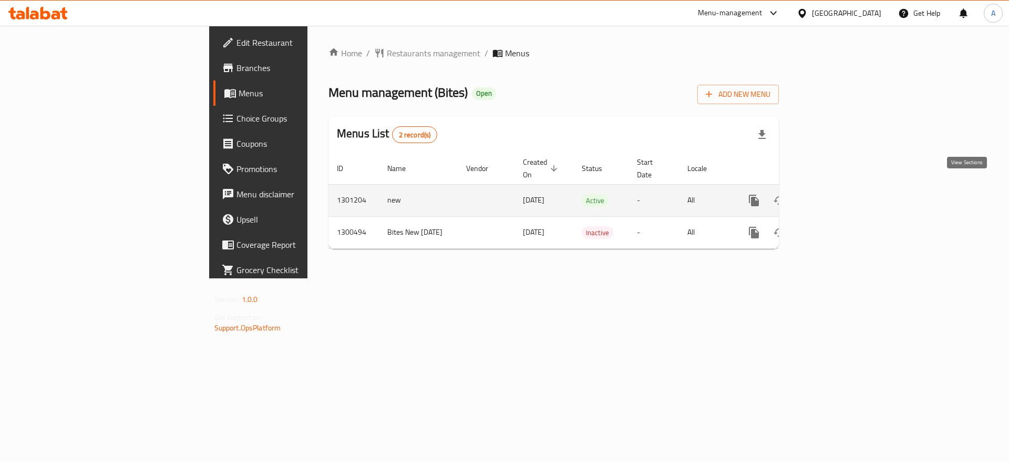
click at [836, 194] on icon "enhanced table" at bounding box center [830, 200] width 13 height 13
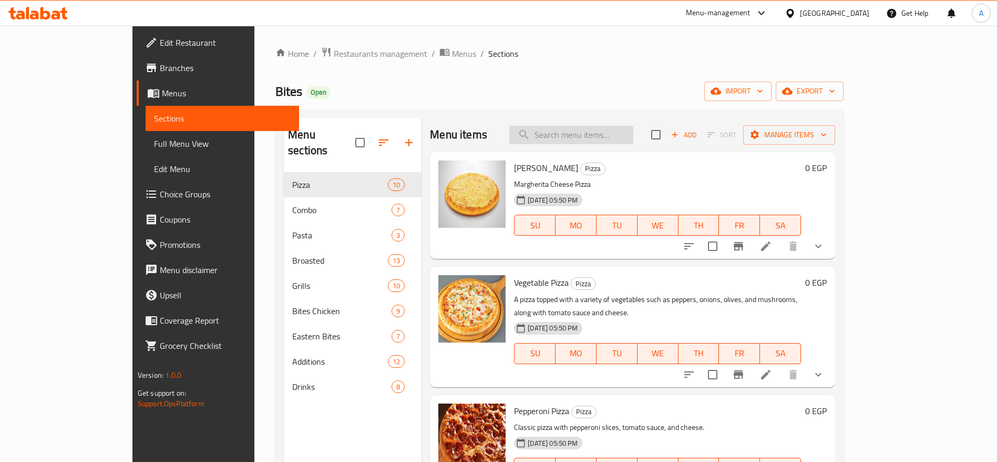
click at [603, 132] on input "search" at bounding box center [571, 135] width 124 height 18
type input "g"
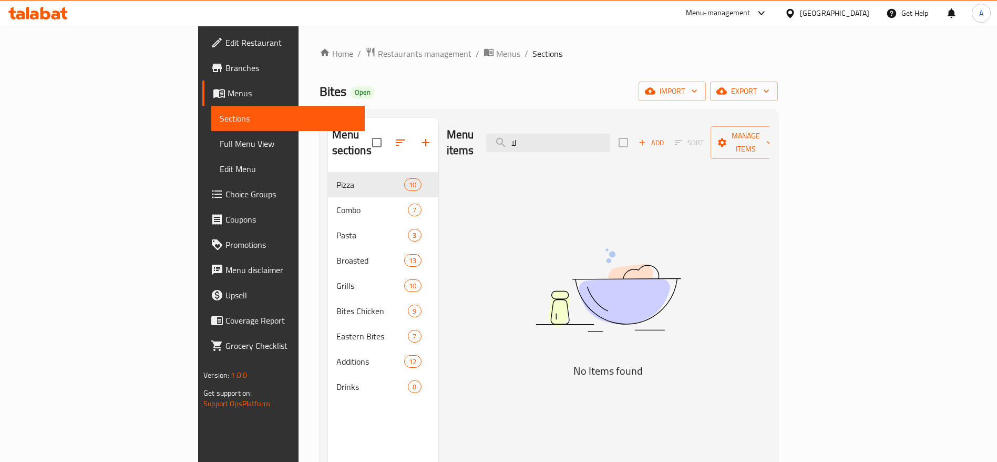
type input "ل"
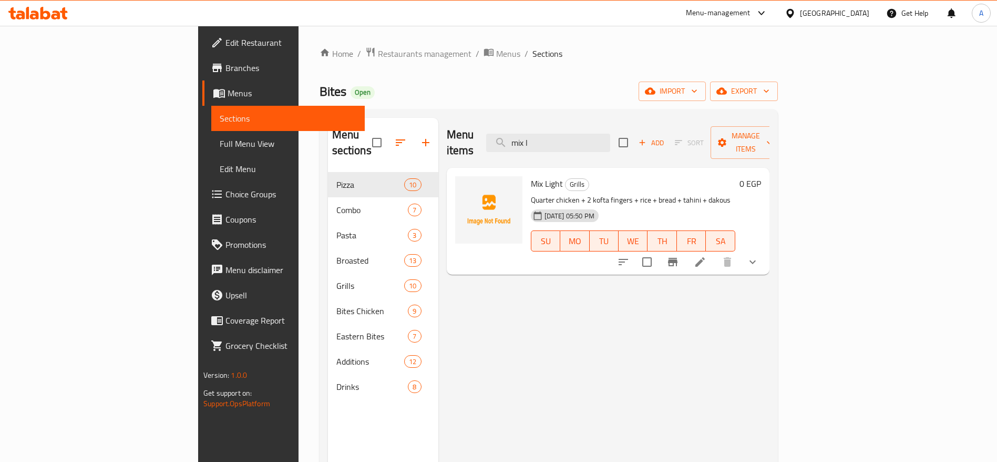
type input "mix l"
click at [707, 255] on icon at bounding box center [700, 261] width 13 height 13
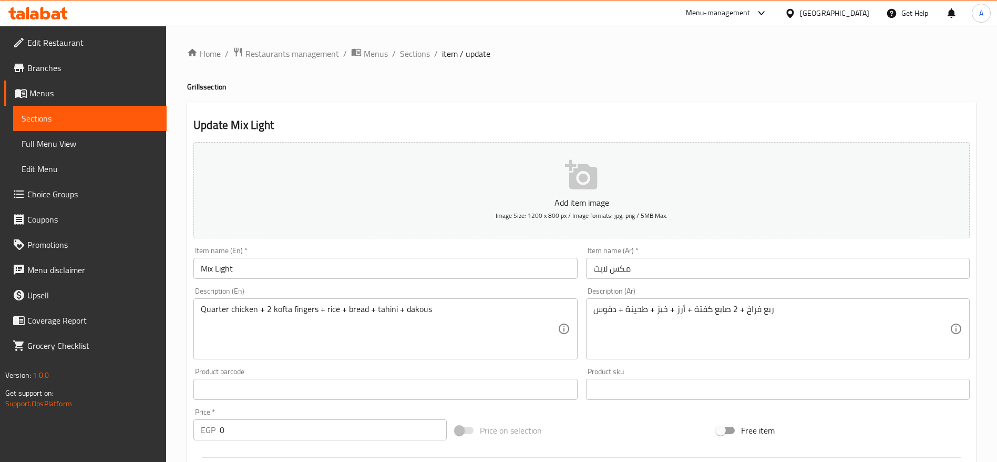
scroll to position [305, 0]
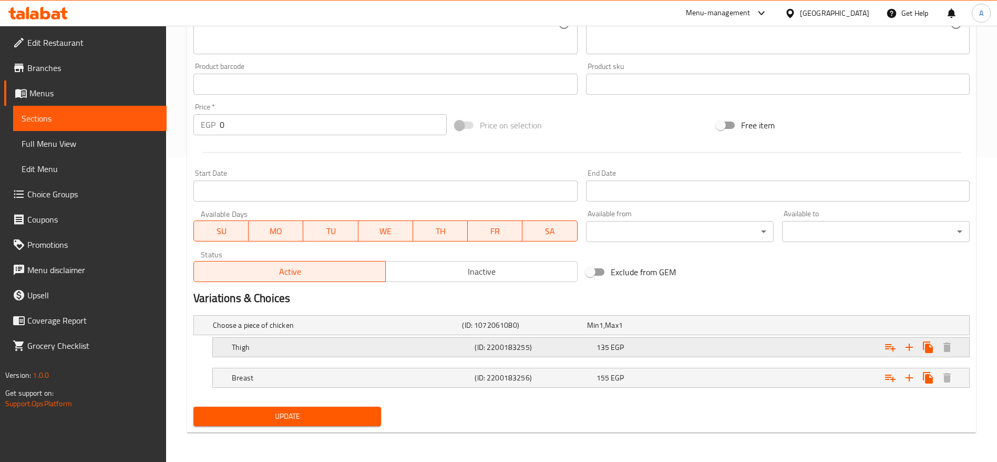
click at [681, 342] on div "135 EGP" at bounding box center [655, 347] width 117 height 11
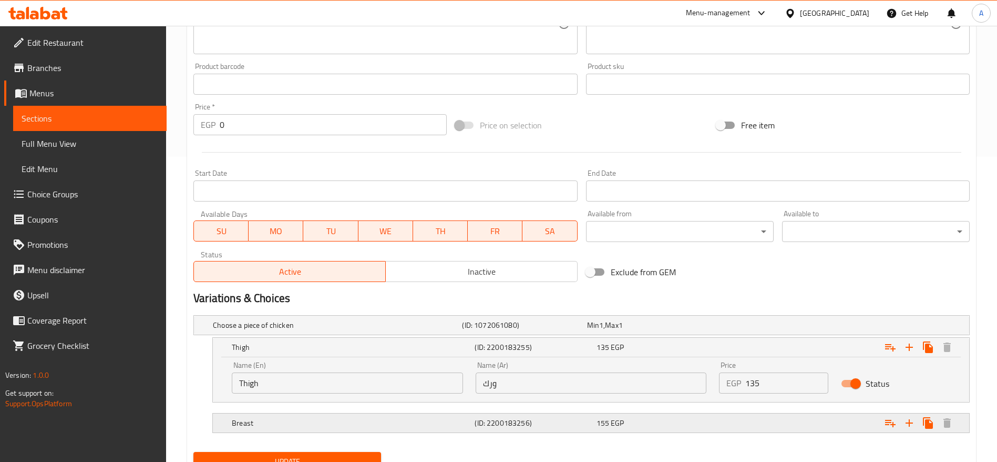
click at [640, 424] on div "155 EGP" at bounding box center [655, 422] width 117 height 11
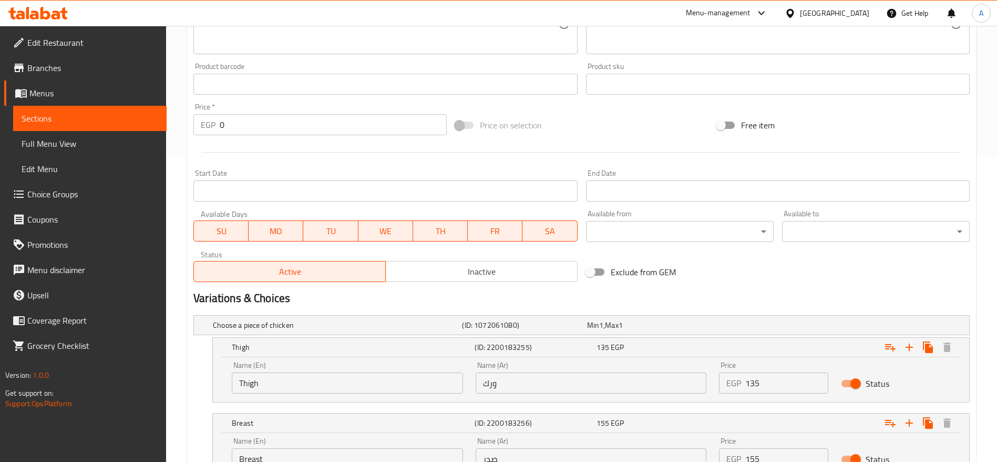
click at [772, 449] on input "155" at bounding box center [786, 458] width 83 height 21
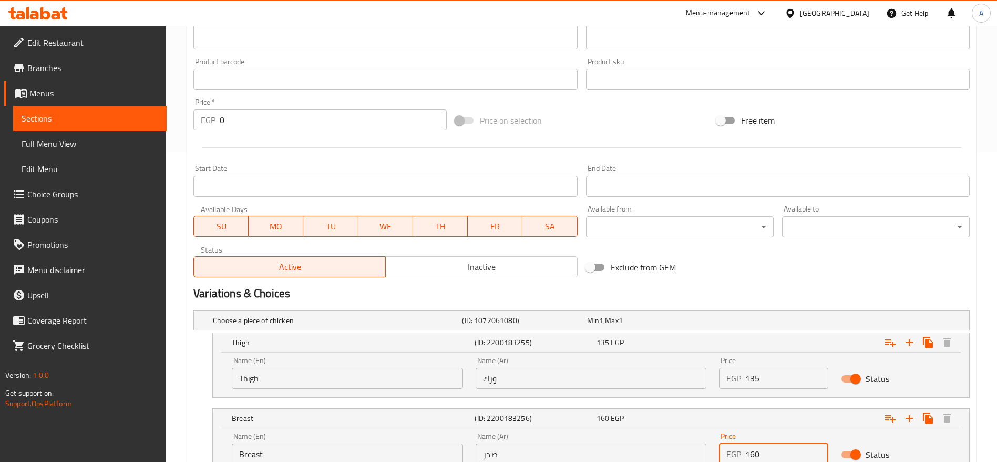
type input "160"
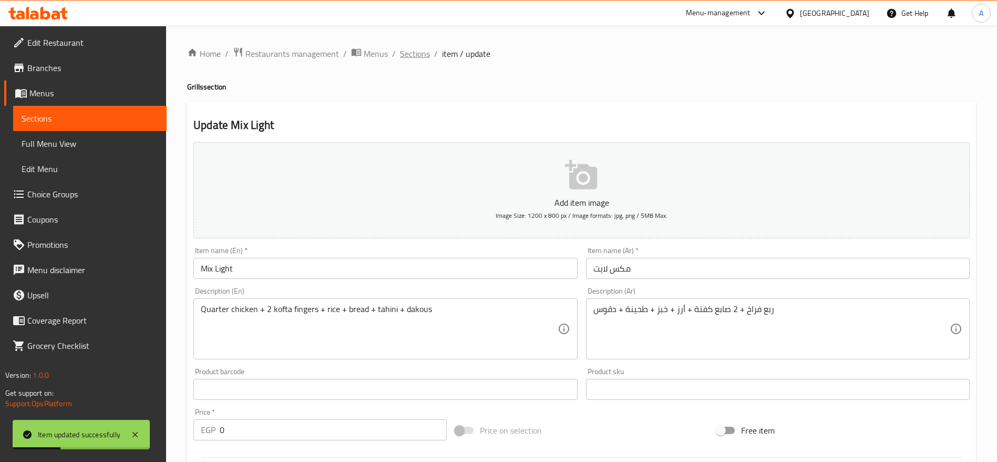
click at [407, 54] on span "Sections" at bounding box center [415, 53] width 30 height 13
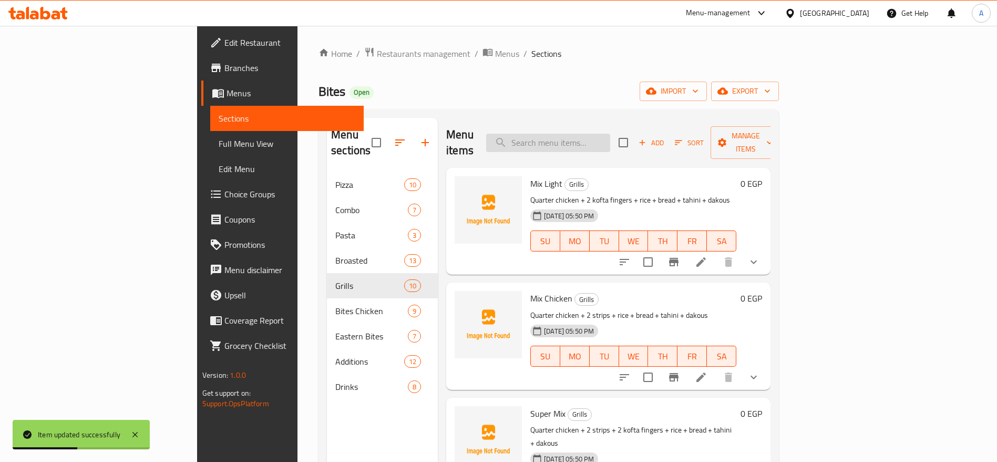
click at [607, 134] on input "search" at bounding box center [548, 143] width 124 height 18
type input "c"
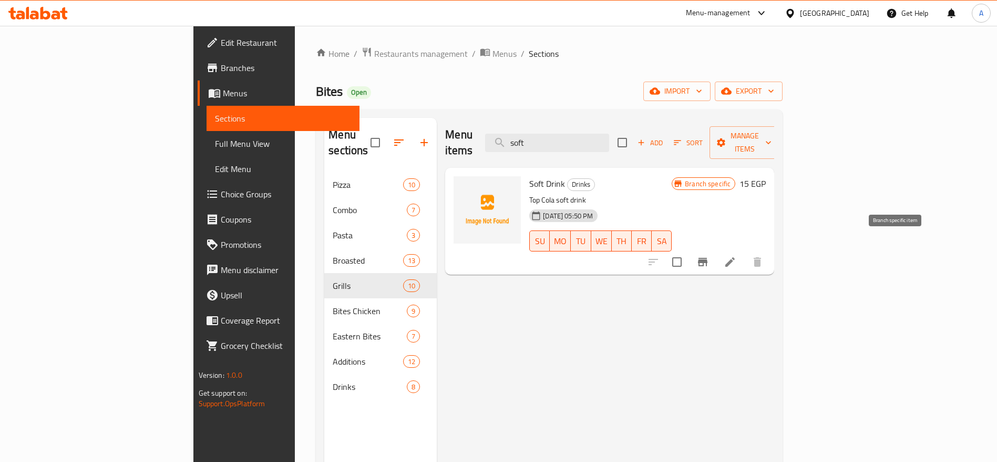
type input "soft"
click at [708, 258] on icon "Branch-specific-item" at bounding box center [702, 262] width 9 height 8
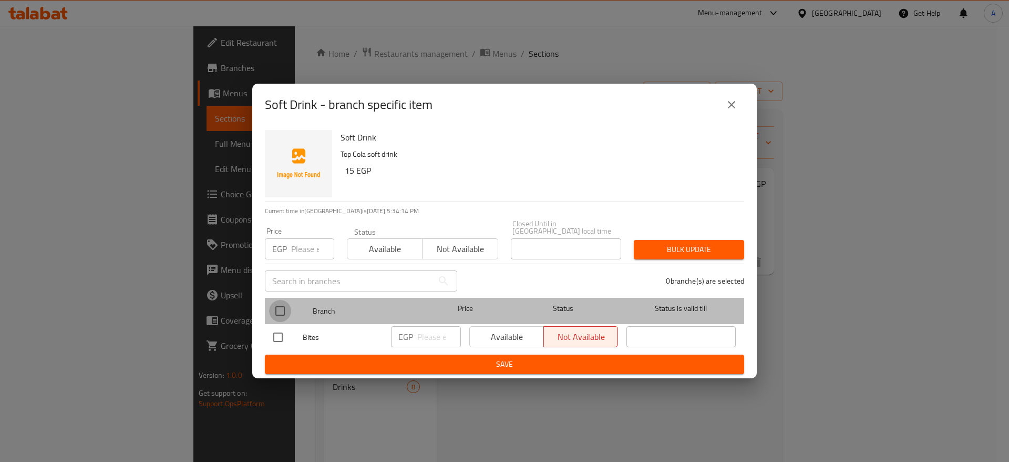
click at [284, 304] on input "checkbox" at bounding box center [280, 311] width 22 height 22
checkbox input "true"
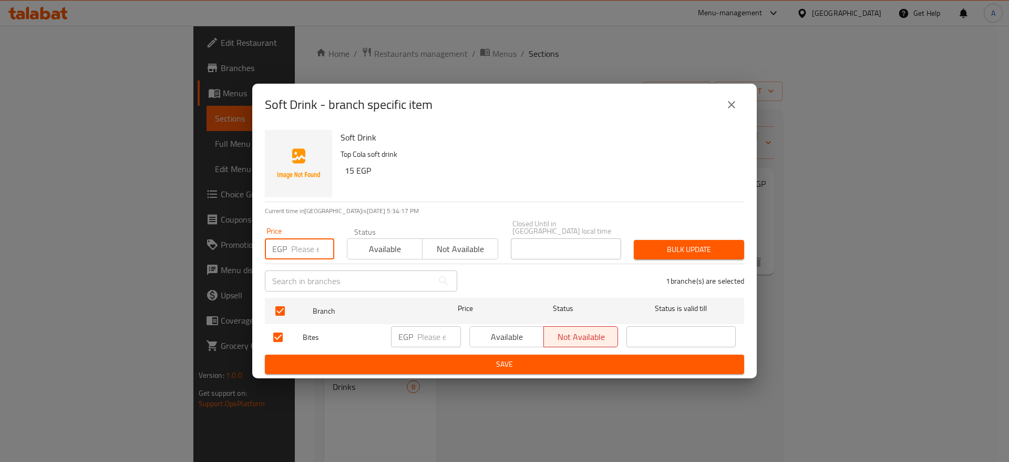
click at [309, 242] on input "number" at bounding box center [312, 248] width 43 height 21
type input "20"
click at [685, 243] on span "Bulk update" at bounding box center [689, 249] width 94 height 13
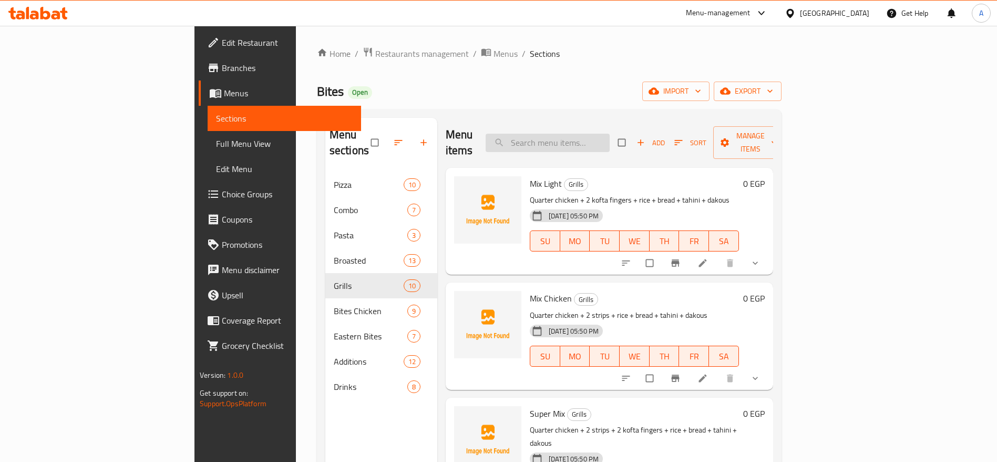
click at [610, 139] on input "search" at bounding box center [548, 143] width 124 height 18
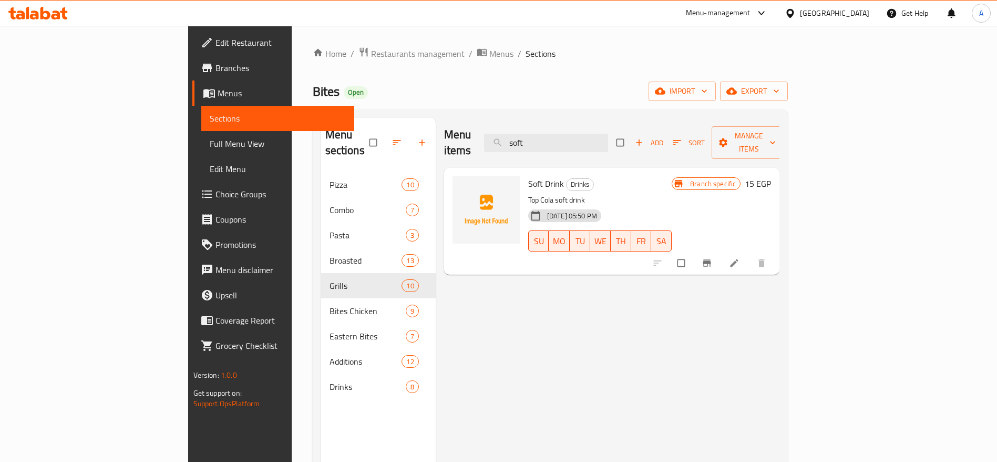
type input "soft"
click at [712, 258] on icon "Branch-specific-item" at bounding box center [707, 263] width 11 height 11
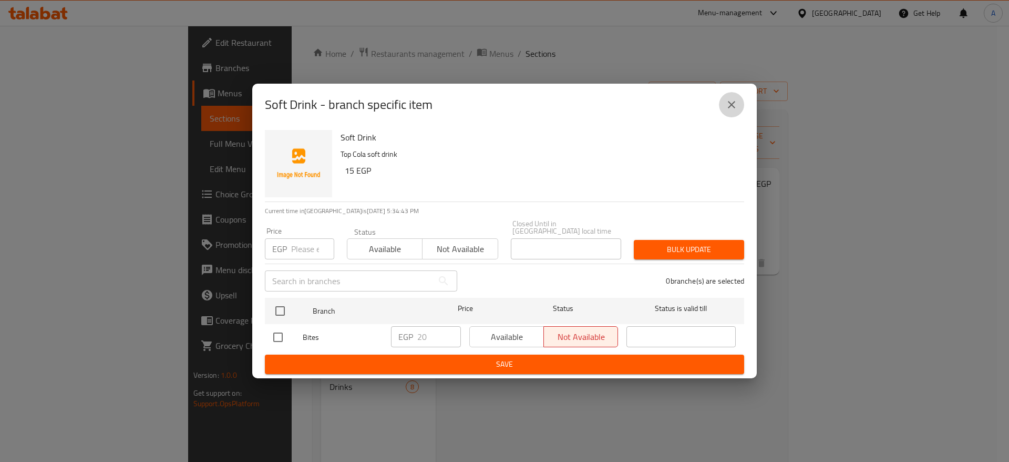
click at [738, 110] on icon "close" at bounding box center [731, 104] width 13 height 13
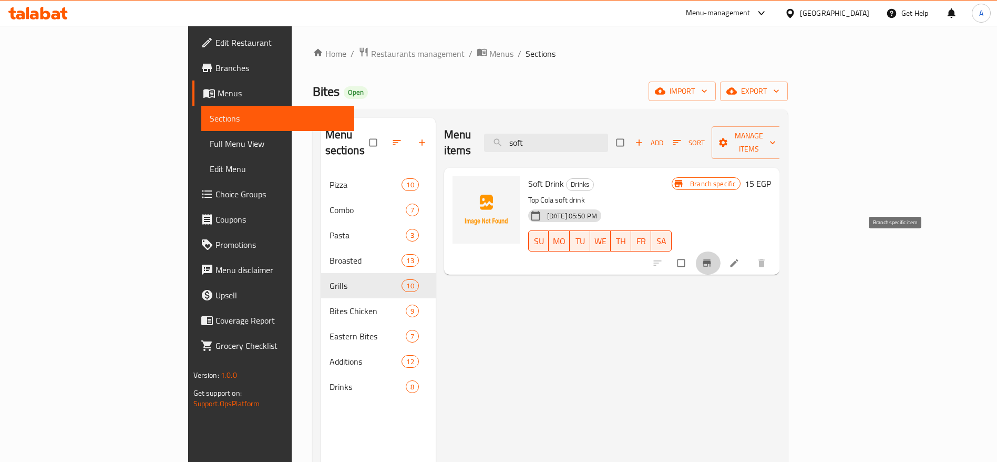
click at [714, 258] on span "Branch-specific-item" at bounding box center [708, 263] width 13 height 11
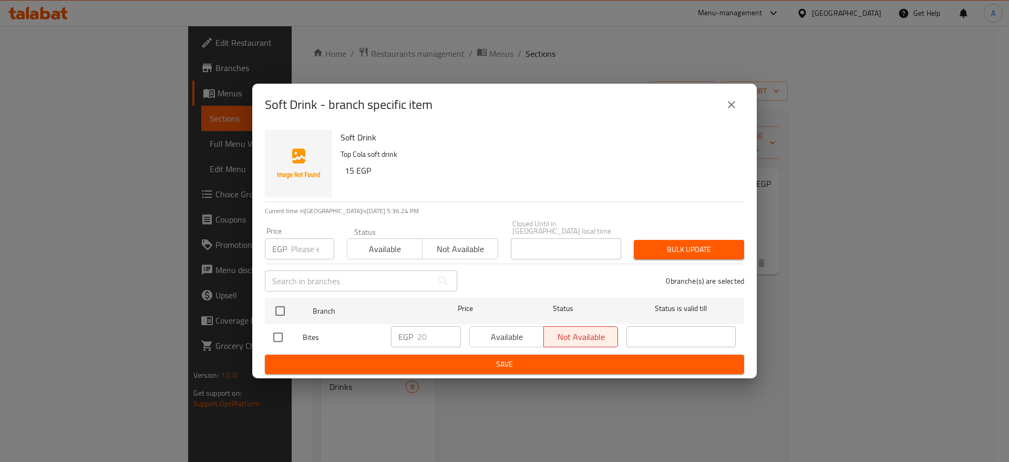
click at [485, 331] on div "Available Not available" at bounding box center [543, 336] width 149 height 21
click at [392, 241] on span "Available" at bounding box center [385, 248] width 67 height 15
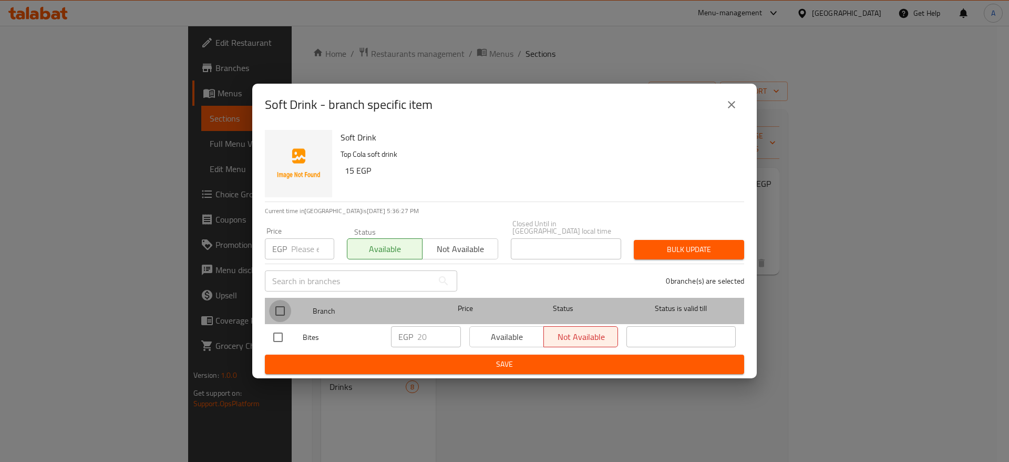
click at [276, 306] on input "checkbox" at bounding box center [280, 311] width 22 height 22
checkbox input "true"
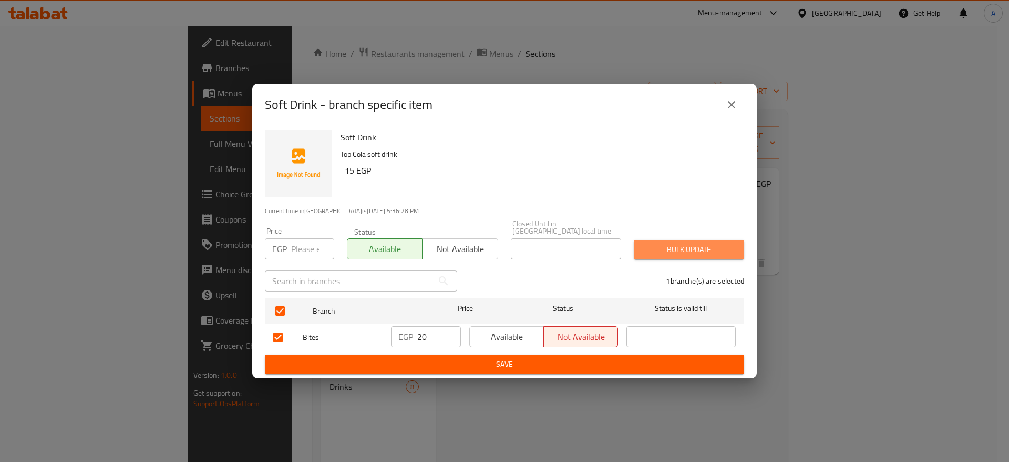
click at [710, 247] on span "Bulk update" at bounding box center [689, 249] width 94 height 13
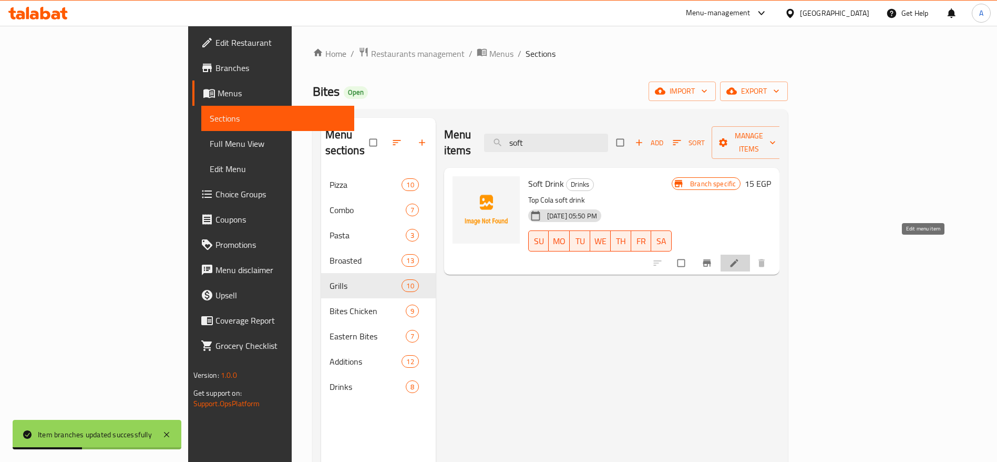
click at [740, 258] on icon at bounding box center [734, 263] width 11 height 11
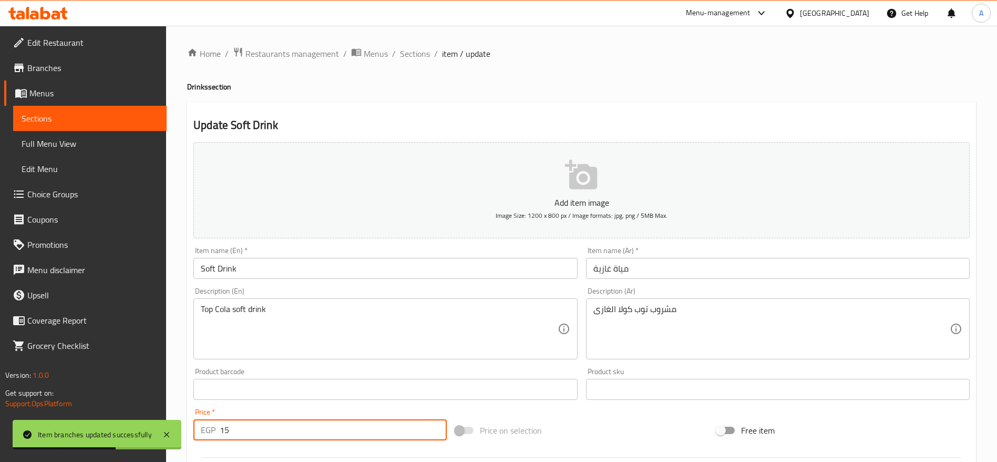
click at [288, 436] on input "15" at bounding box center [333, 429] width 227 height 21
type input "20"
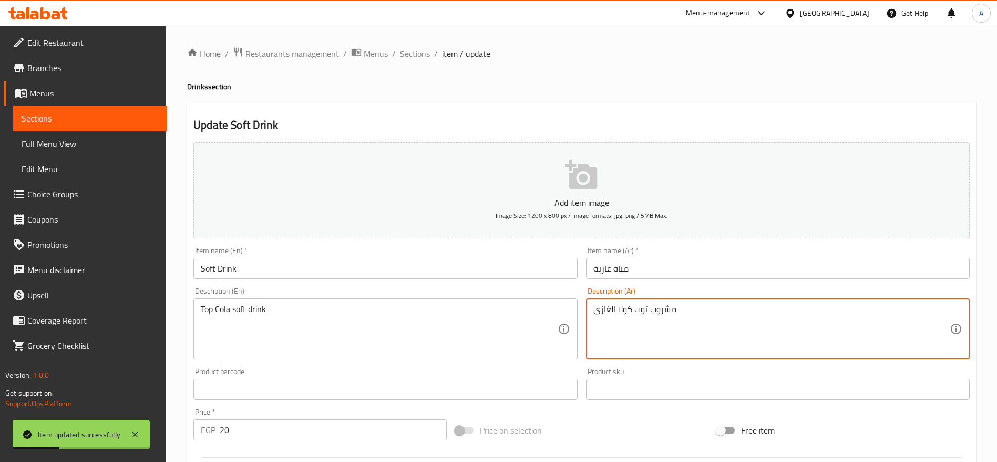
click at [642, 312] on textarea "مشروب توب كولا الغازى" at bounding box center [772, 329] width 356 height 50
type textarea "مشروب في كولا الغازى"
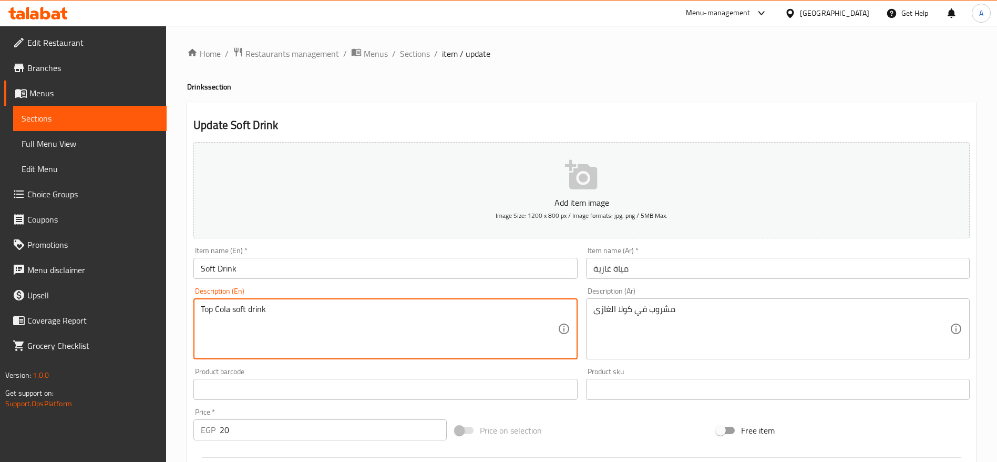
click at [206, 312] on textarea "Top Cola soft drink" at bounding box center [379, 329] width 356 height 50
type textarea "V Cola soft drink"
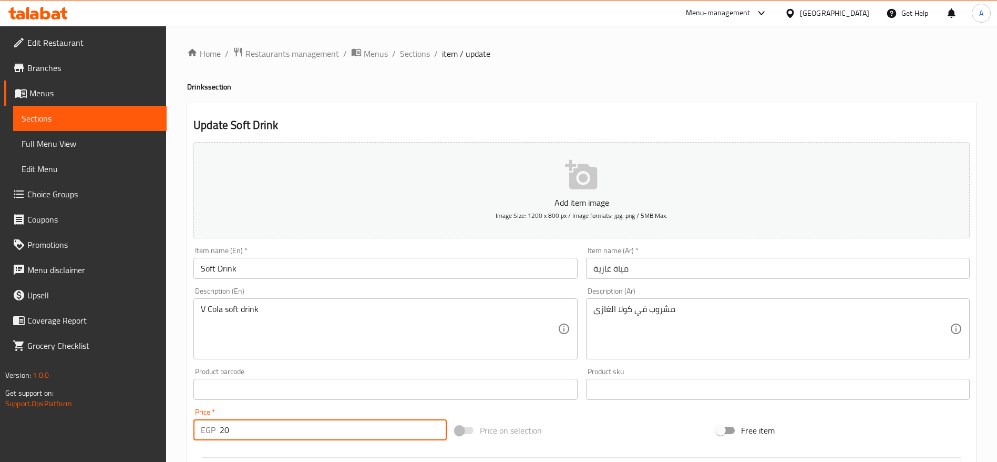
click at [292, 425] on input "20" at bounding box center [333, 429] width 227 height 21
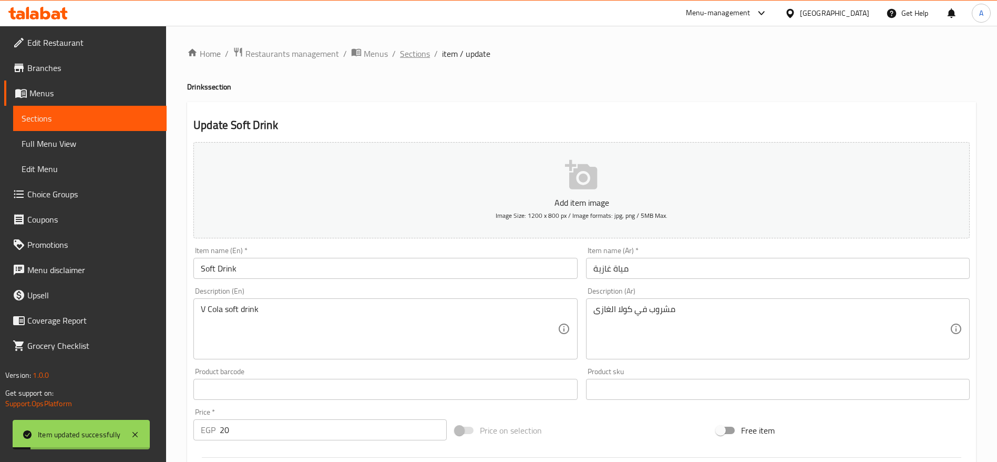
click at [415, 60] on span "Sections" at bounding box center [415, 53] width 30 height 13
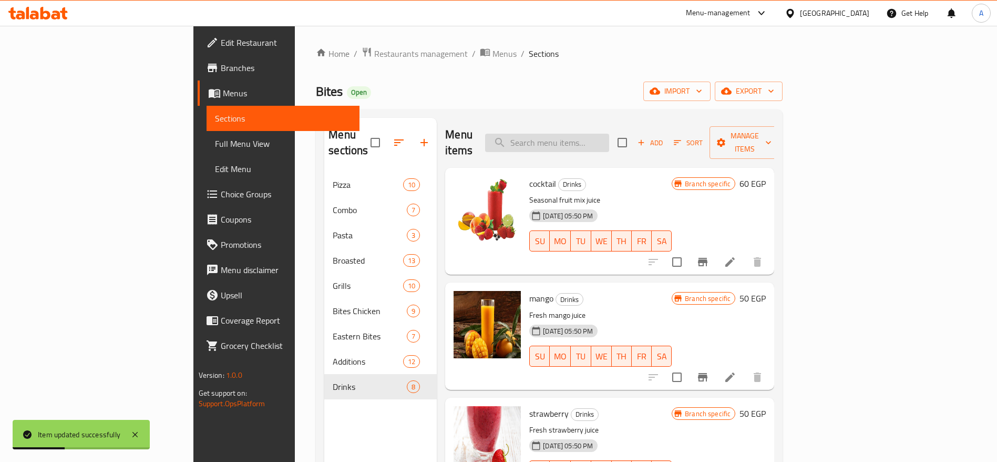
click at [590, 134] on input "search" at bounding box center [547, 143] width 124 height 18
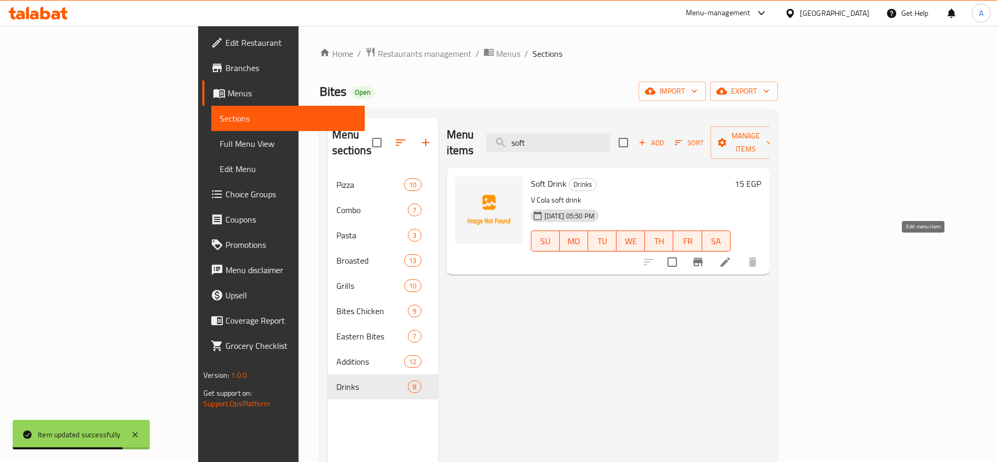
type input "soft"
click at [732, 255] on icon at bounding box center [725, 261] width 13 height 13
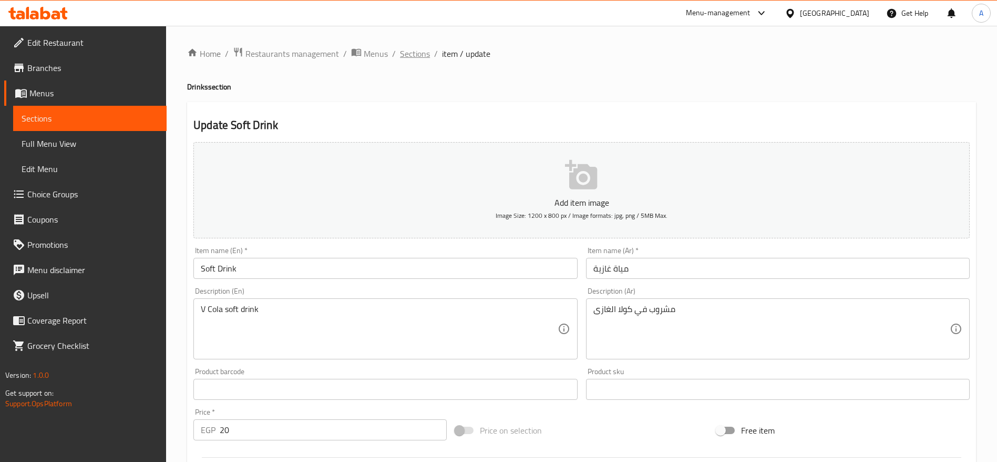
click at [422, 49] on span "Sections" at bounding box center [415, 53] width 30 height 13
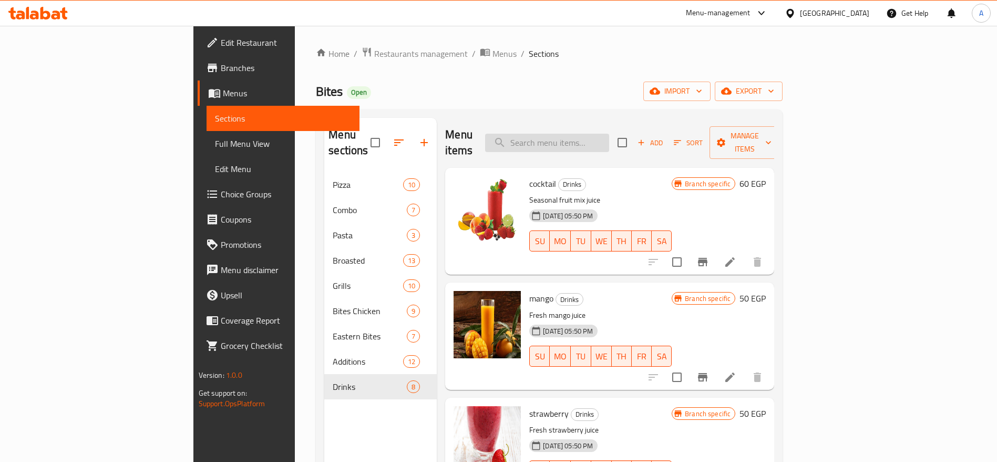
click at [609, 134] on input "search" at bounding box center [547, 143] width 124 height 18
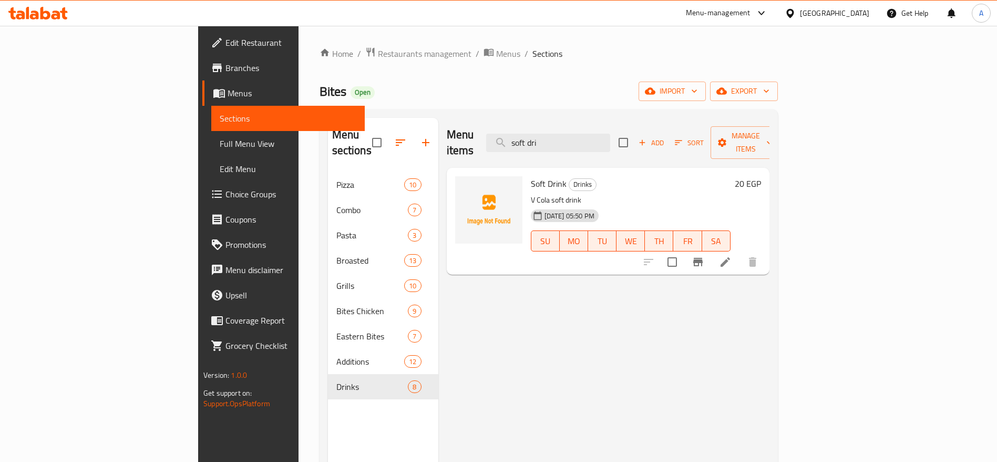
type input "soft dri"
